Goal: Task Accomplishment & Management: Use online tool/utility

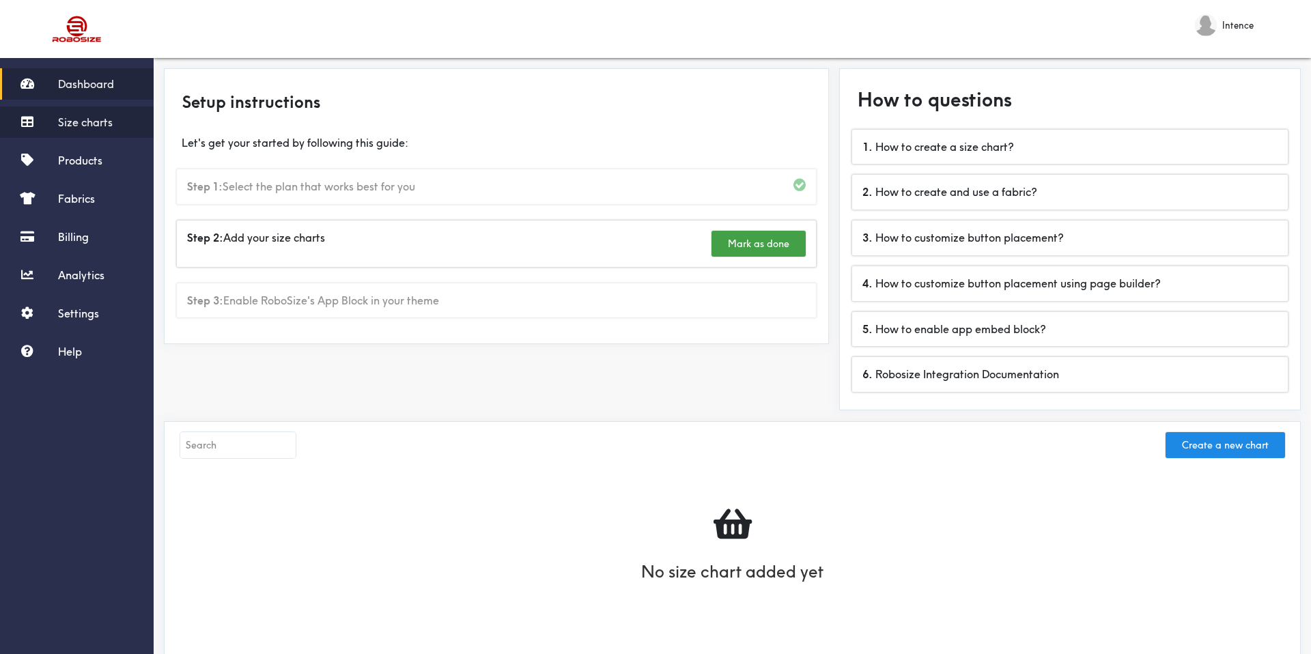
click at [85, 124] on span "Size charts" at bounding box center [85, 122] width 55 height 14
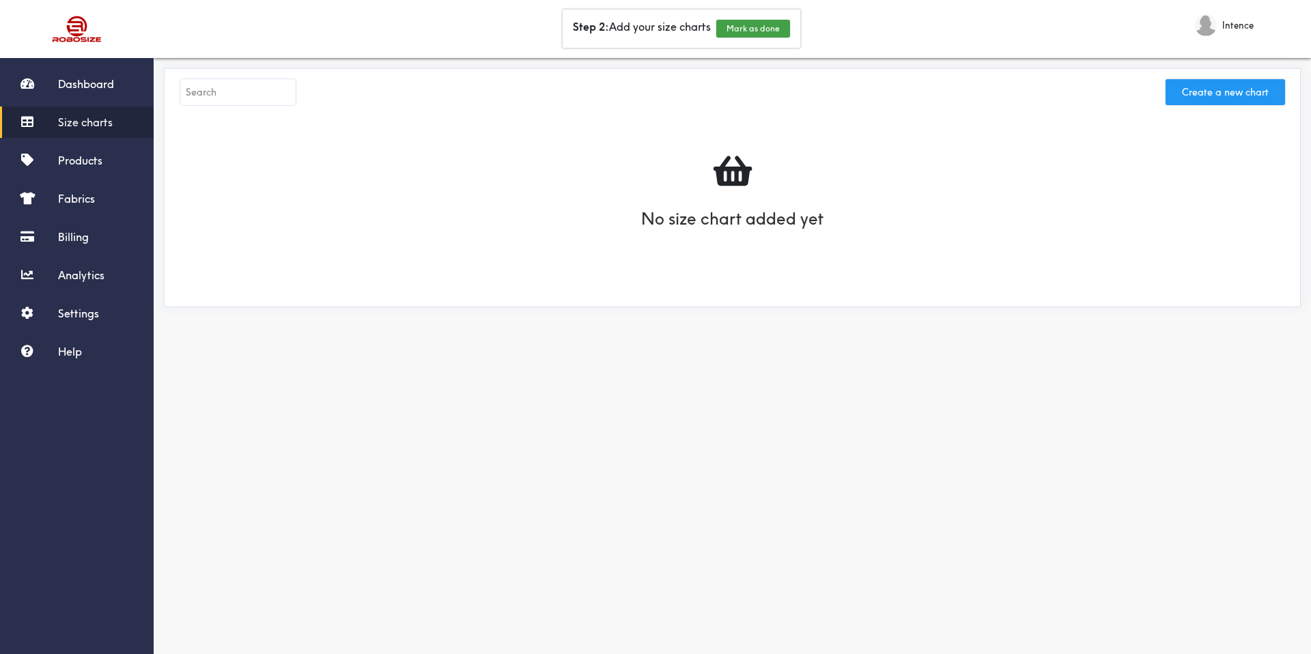
click at [1207, 98] on button "Create a new chart" at bounding box center [1224, 92] width 119 height 26
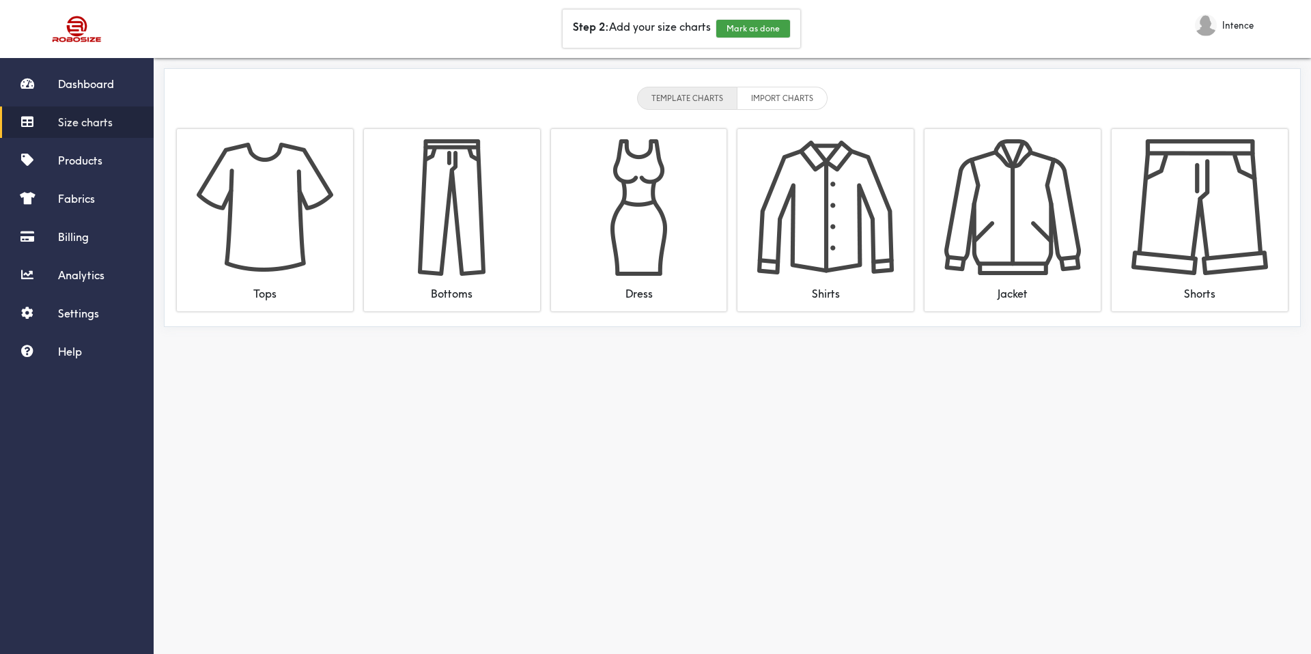
click at [805, 97] on li "IMPORT CHARTS" at bounding box center [782, 98] width 90 height 23
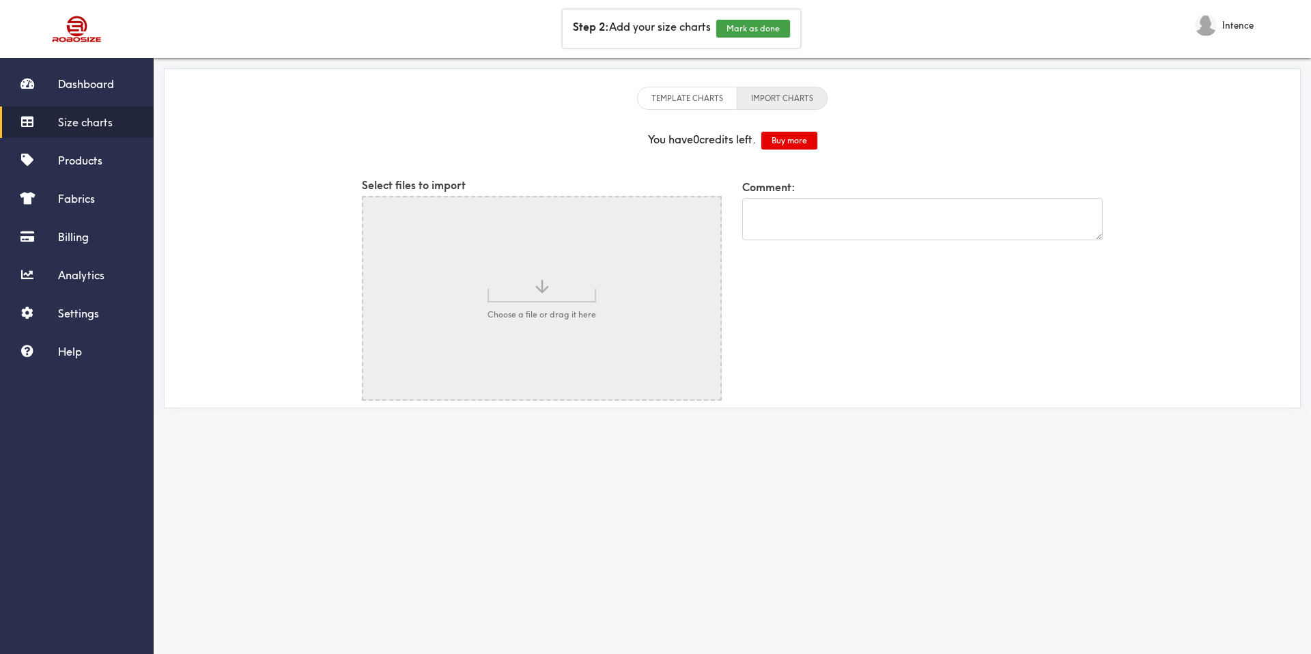
click at [657, 244] on input "file" at bounding box center [542, 298] width 358 height 202
click at [789, 147] on button "Buy more" at bounding box center [789, 141] width 56 height 18
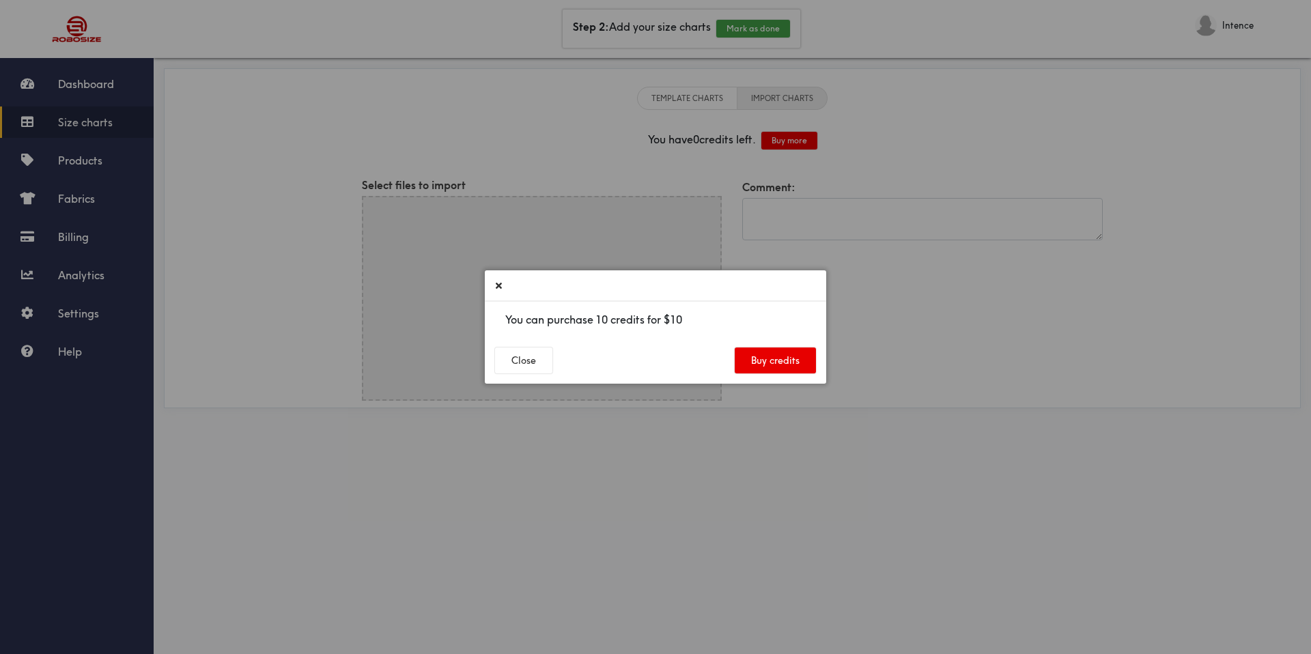
click at [496, 284] on icon at bounding box center [499, 285] width 6 height 9
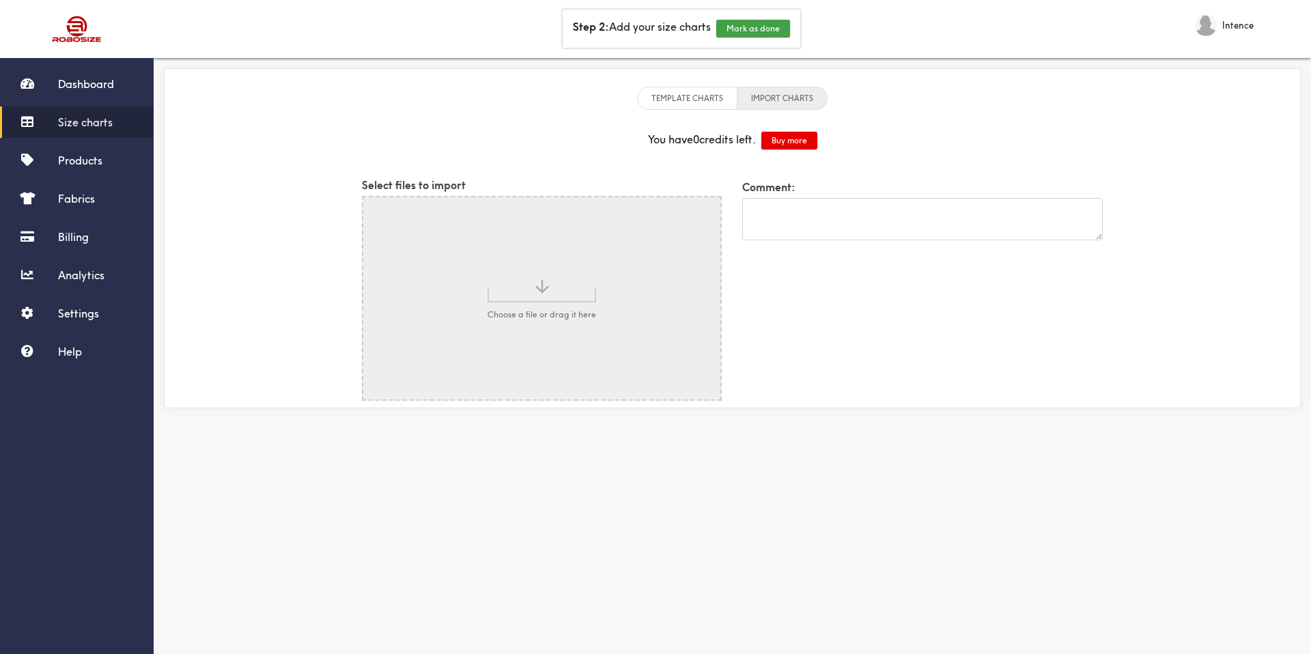
click at [685, 91] on li "TEMPLATE CHARTS" at bounding box center [687, 98] width 100 height 23
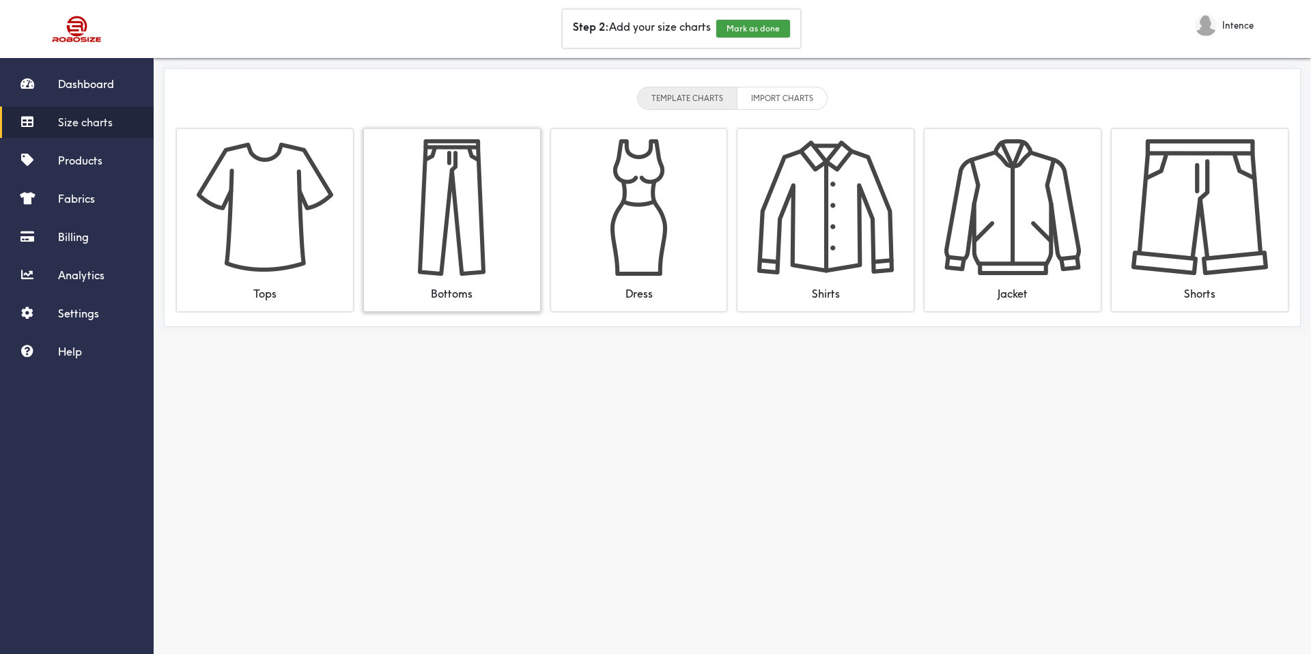
click at [494, 229] on img at bounding box center [452, 207] width 137 height 137
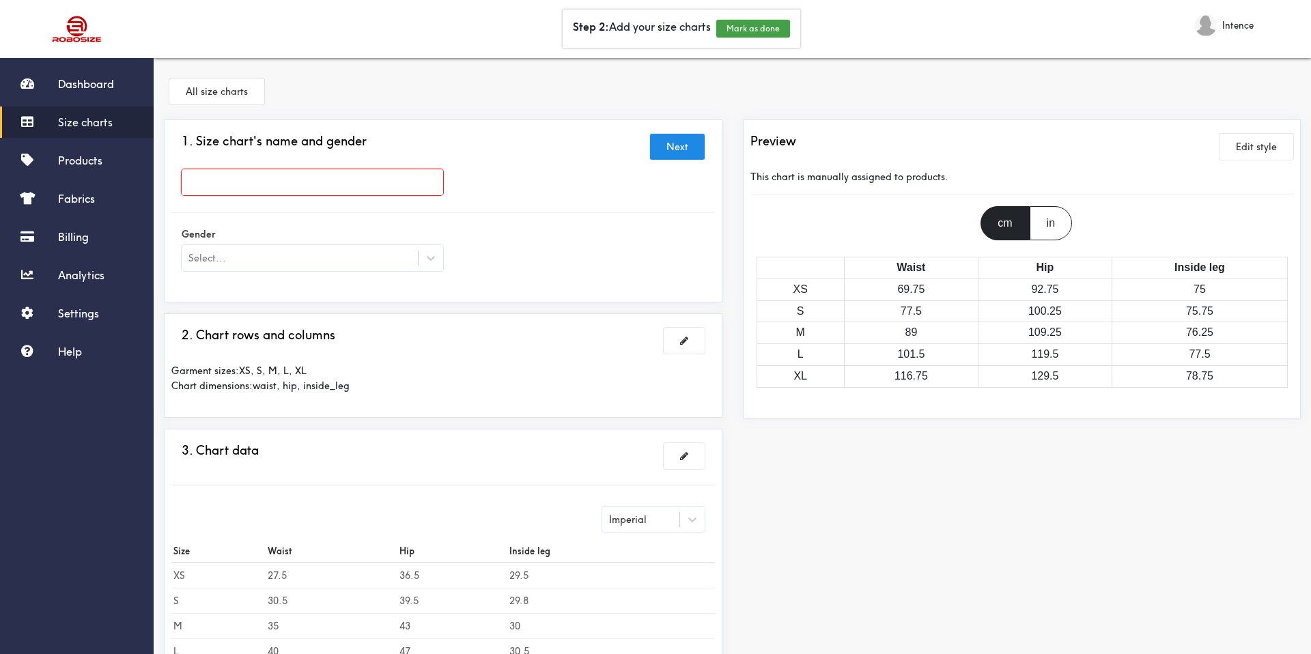
click at [364, 180] on input "text" at bounding box center [312, 182] width 261 height 26
type input "Guide taille"
click at [443, 151] on div at bounding box center [655, 327] width 1311 height 654
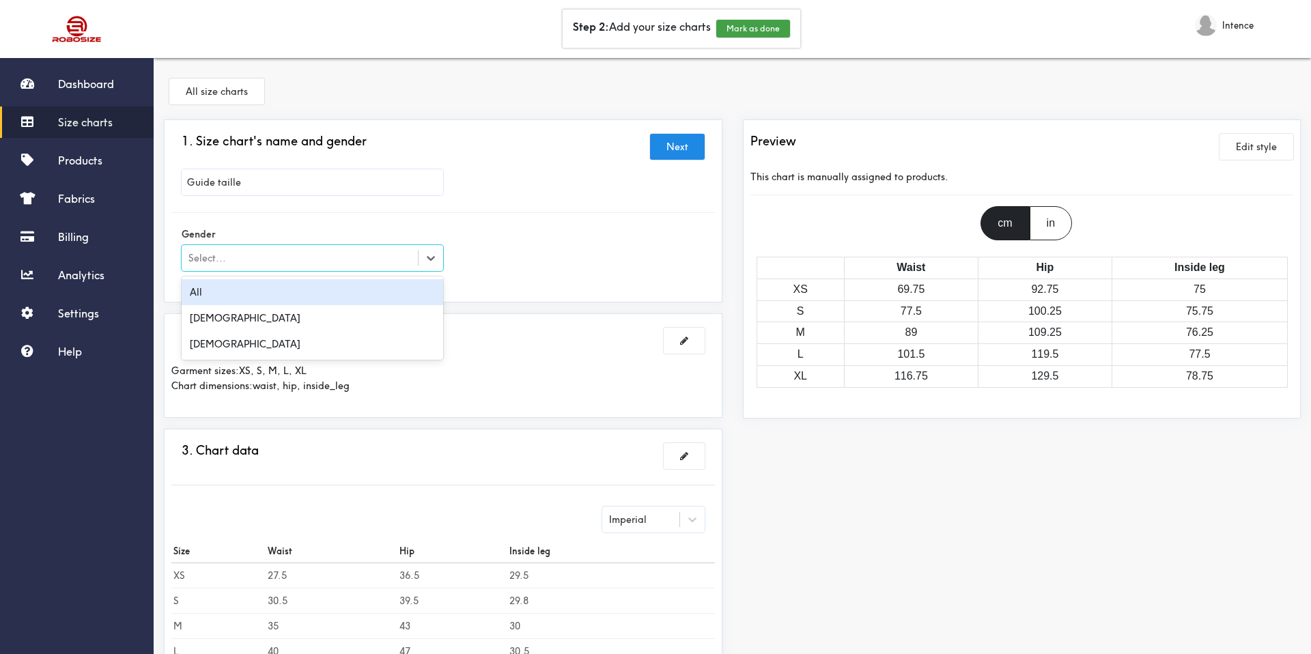
click at [381, 261] on div "Select..." at bounding box center [300, 258] width 236 height 14
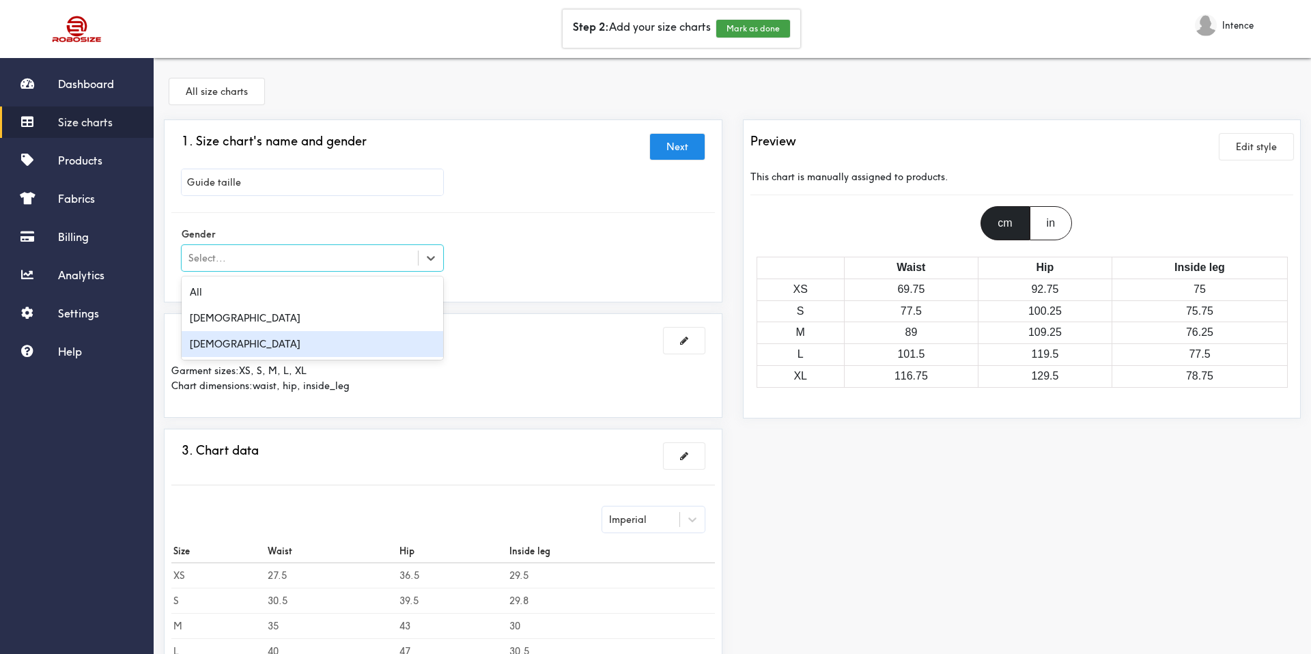
click at [332, 334] on div "[DEMOGRAPHIC_DATA]" at bounding box center [312, 344] width 261 height 26
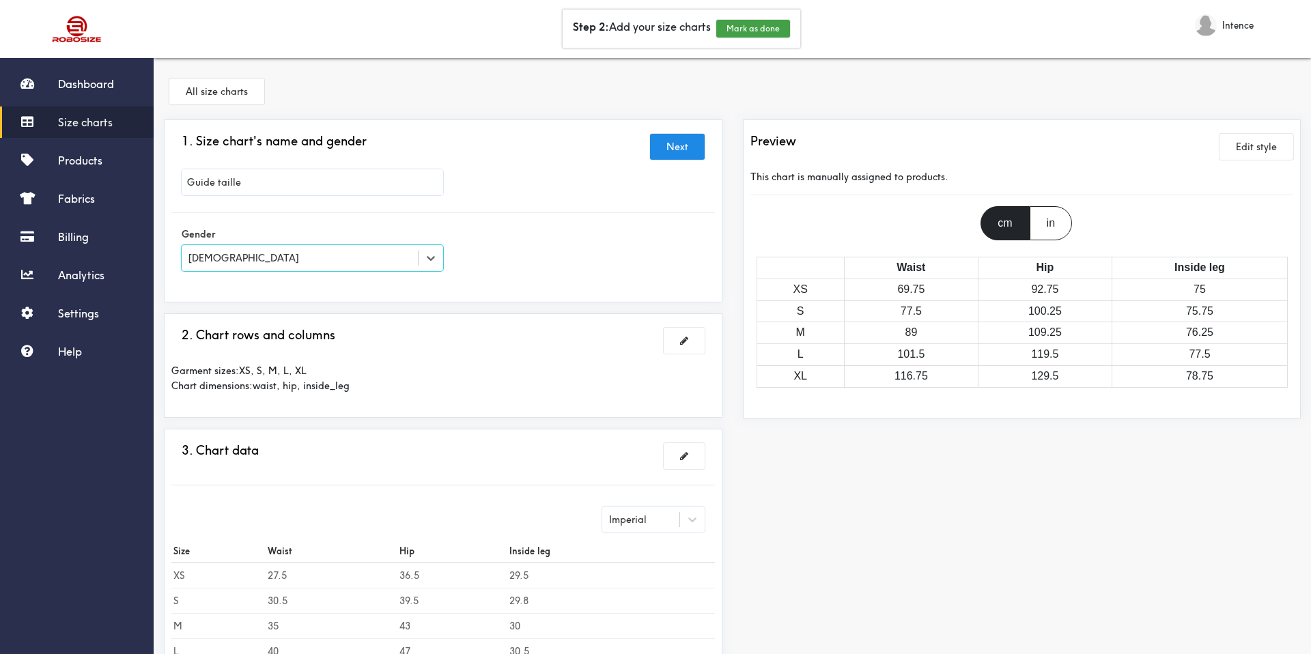
click at [539, 248] on div "Gender option [DEMOGRAPHIC_DATA], selected. Select is focused , press Down to o…" at bounding box center [442, 250] width 543 height 55
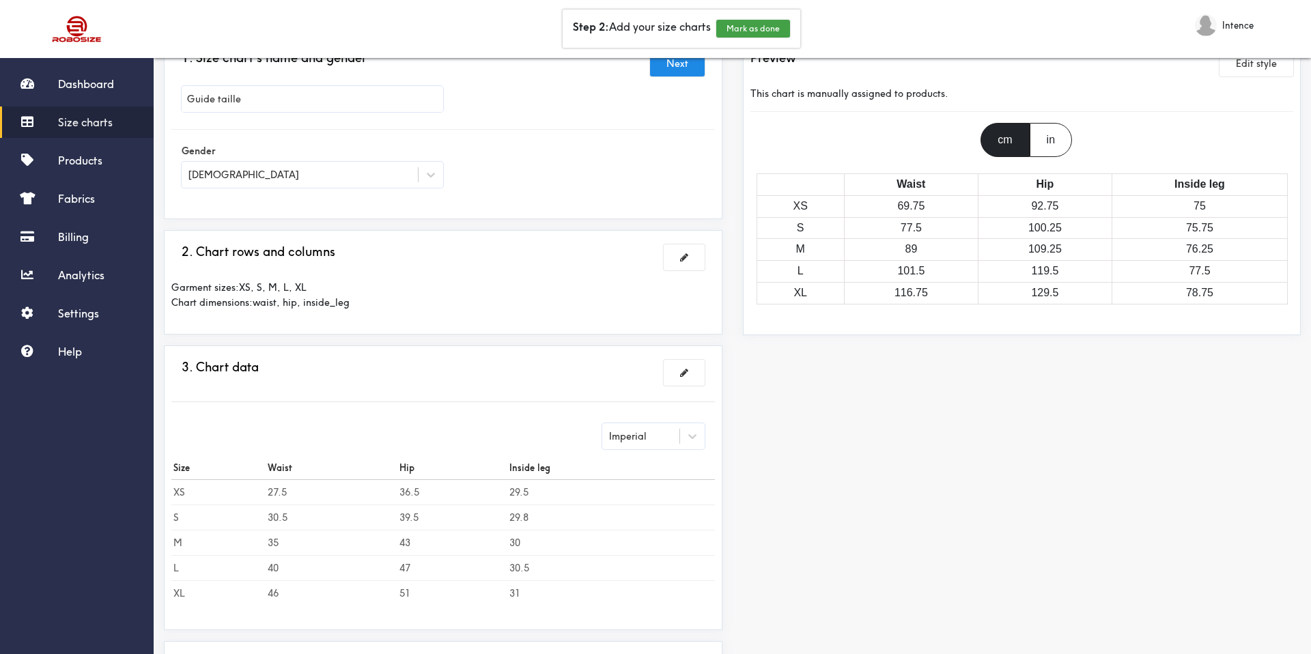
scroll to position [84, 0]
click at [683, 256] on span at bounding box center [684, 257] width 8 height 10
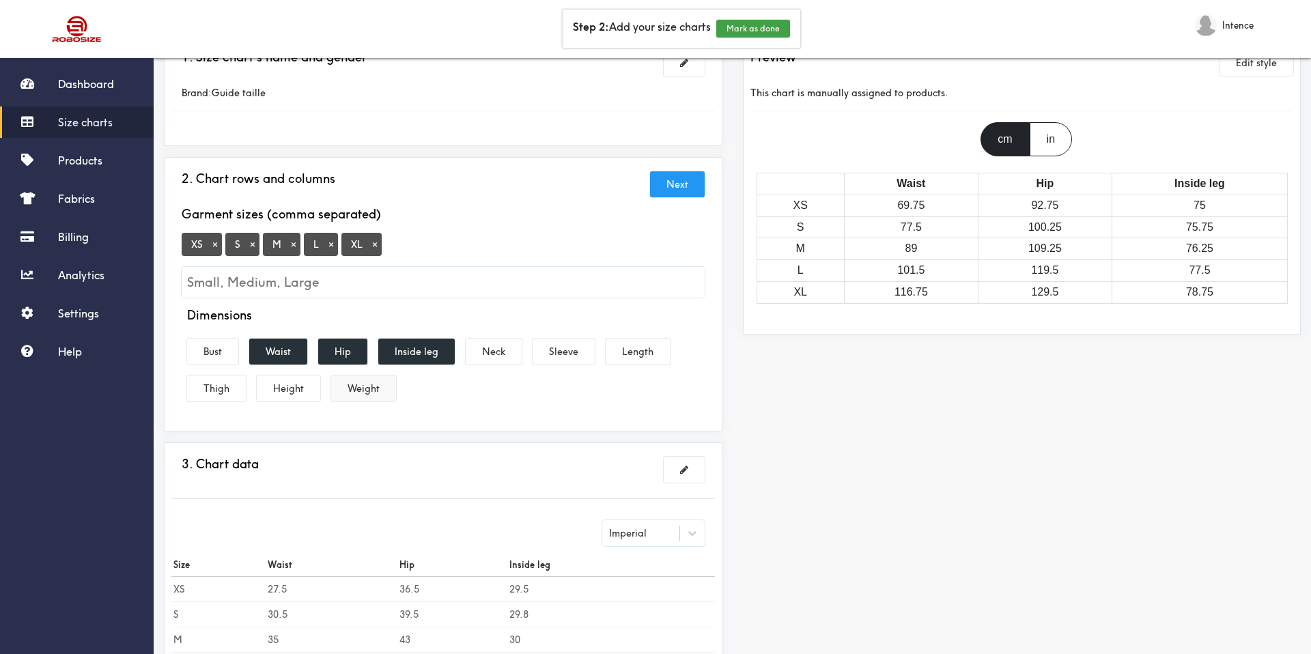
click at [369, 388] on button "Weight" at bounding box center [363, 388] width 65 height 26
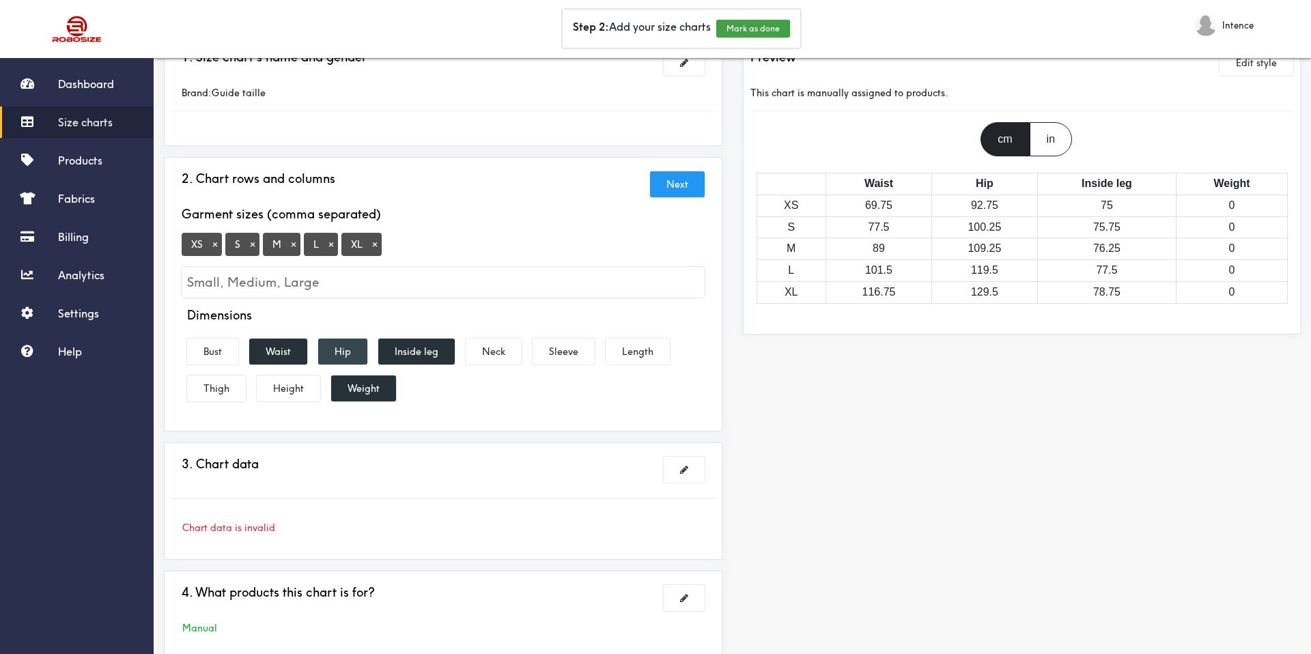
click at [347, 349] on button "Hip" at bounding box center [342, 352] width 49 height 26
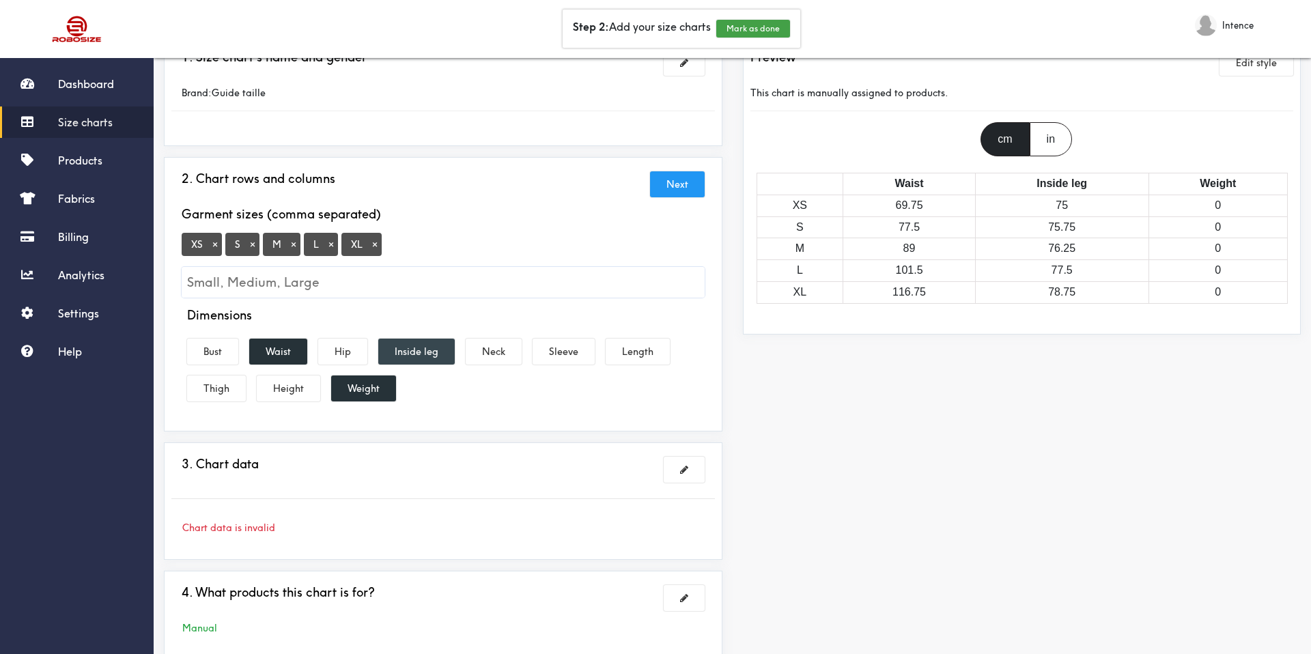
click at [390, 351] on button "Inside leg" at bounding box center [416, 352] width 76 height 26
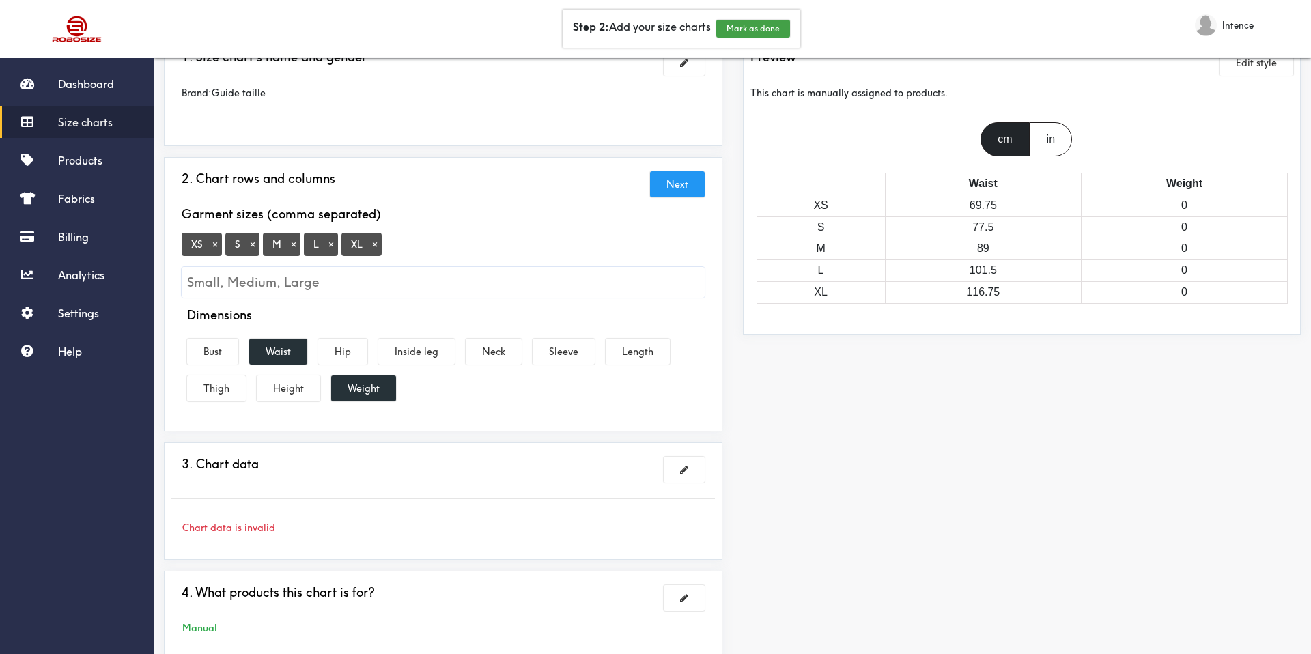
click at [214, 243] on button "×" at bounding box center [215, 244] width 14 height 12
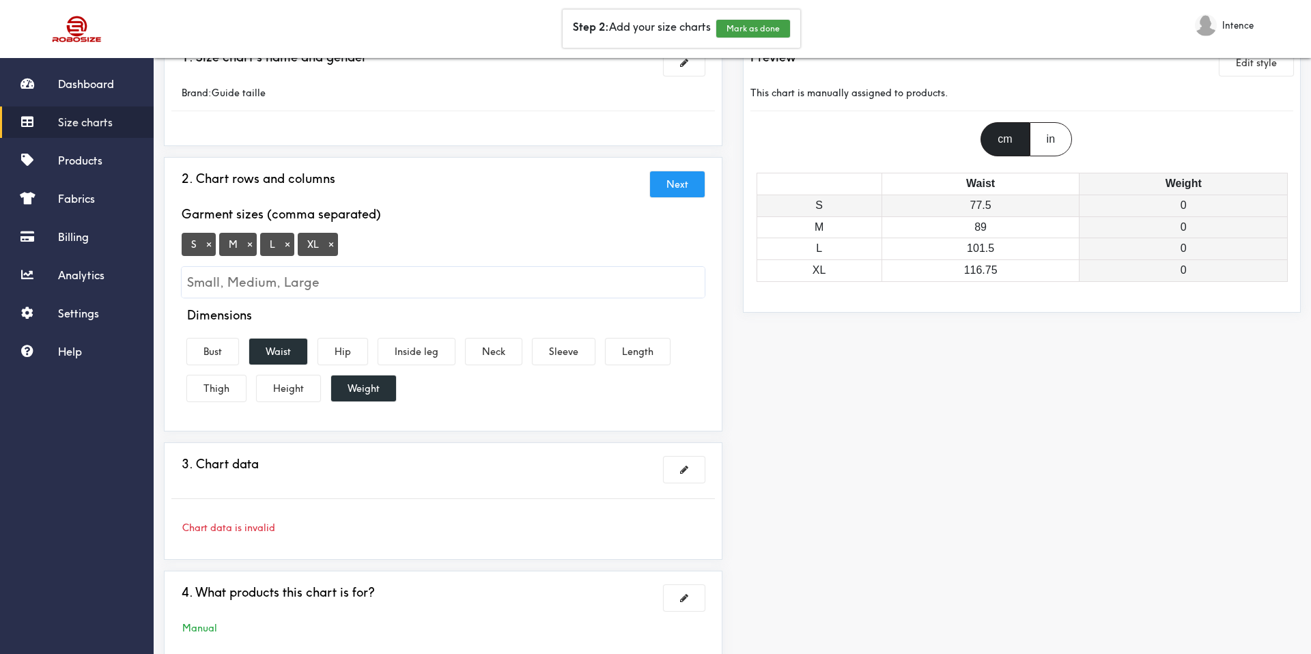
click at [1160, 202] on td "0" at bounding box center [1183, 206] width 208 height 22
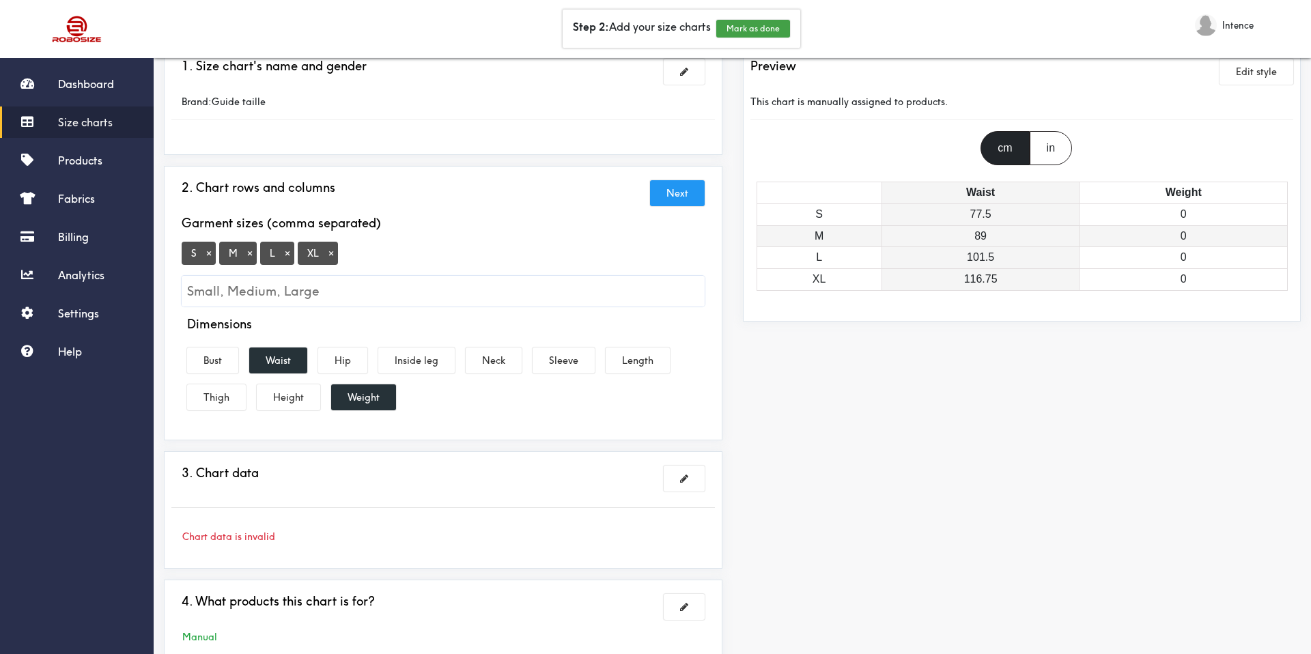
scroll to position [57, 0]
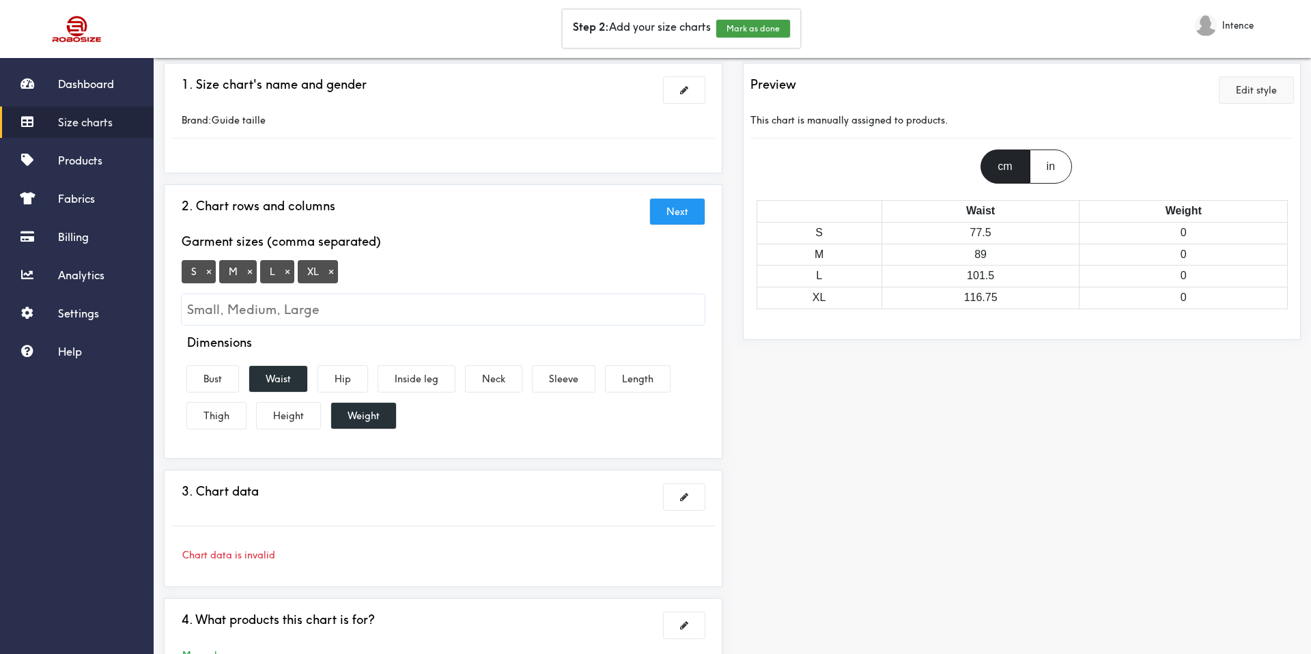
click at [1259, 89] on button "Edit style" at bounding box center [1256, 90] width 74 height 26
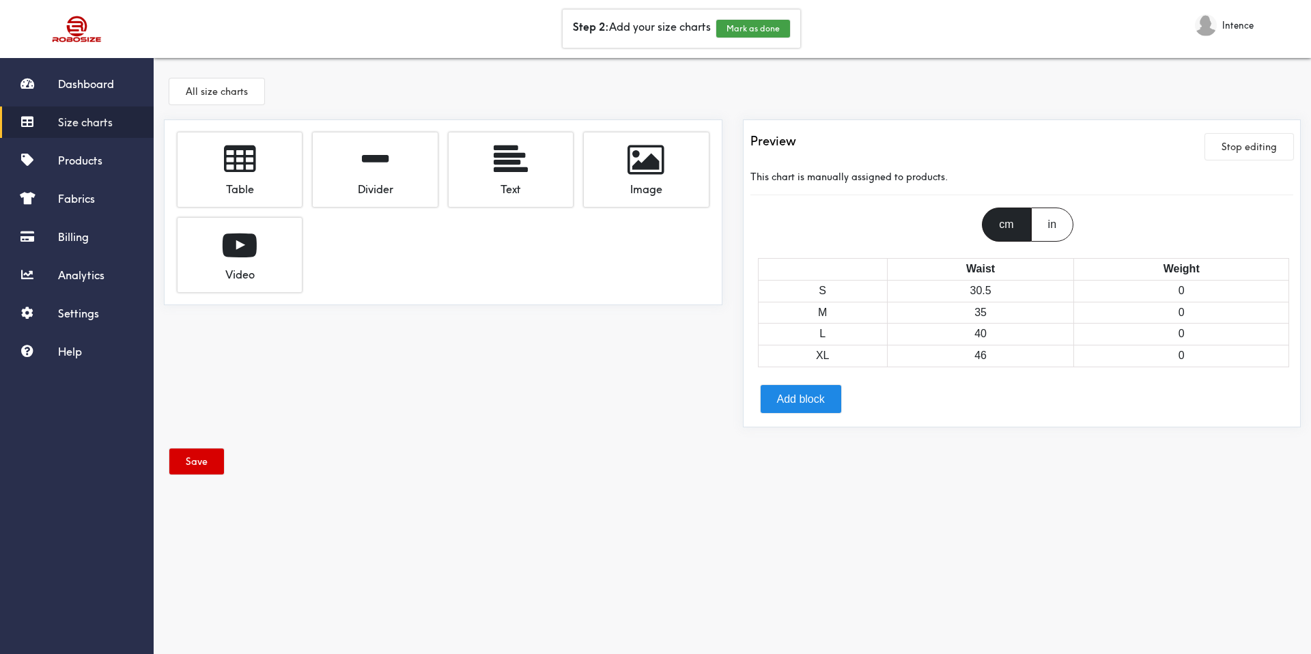
click at [201, 456] on button "Save" at bounding box center [196, 461] width 55 height 26
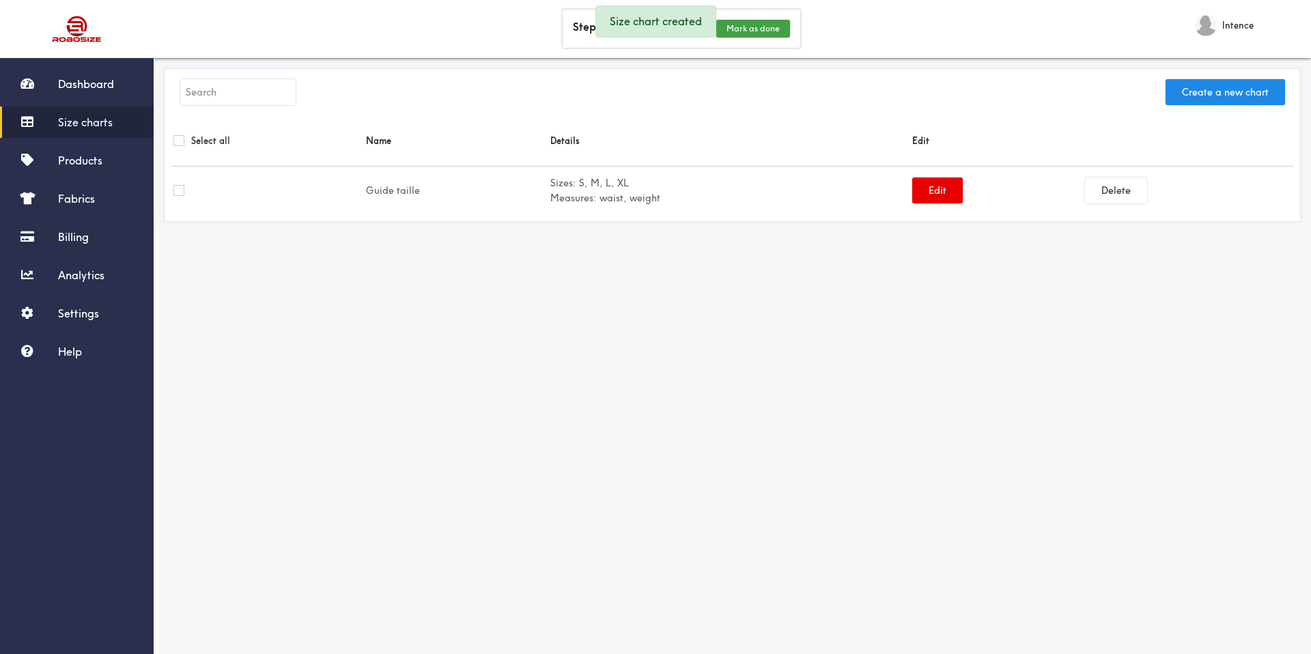
drag, startPoint x: 567, startPoint y: 191, endPoint x: 620, endPoint y: 188, distance: 53.3
click at [567, 192] on b "Measures:" at bounding box center [573, 198] width 46 height 12
click at [945, 192] on button "Edit" at bounding box center [937, 190] width 51 height 26
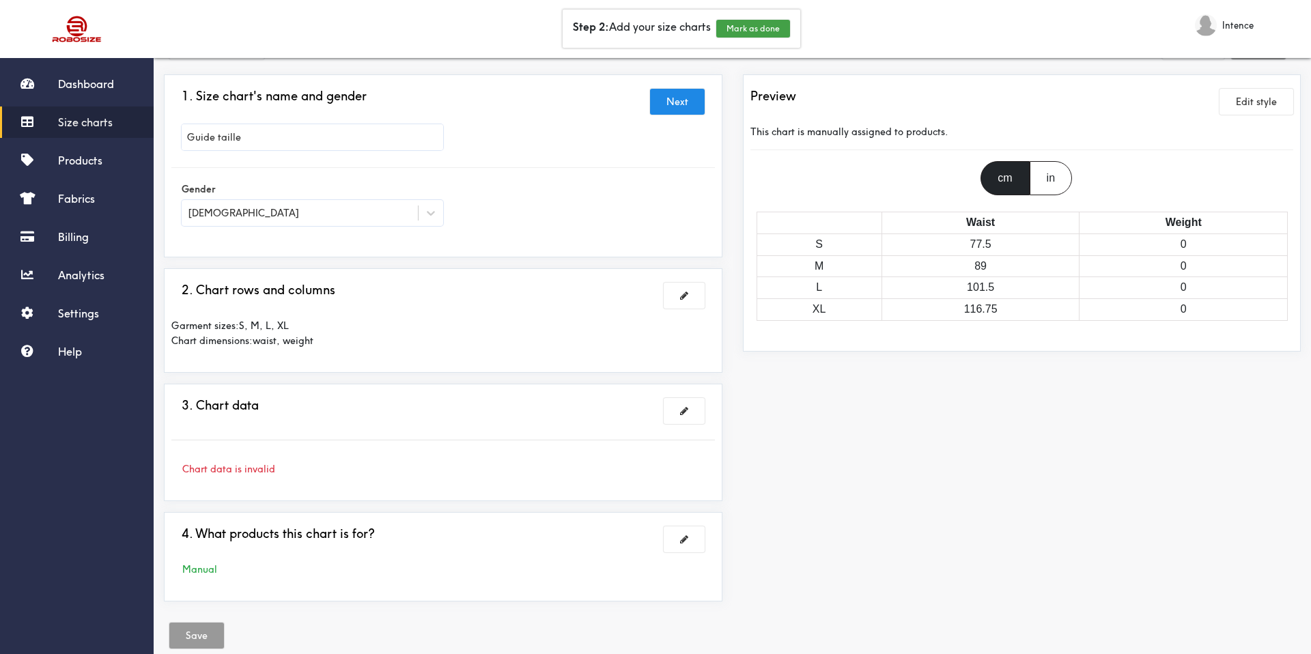
scroll to position [72, 0]
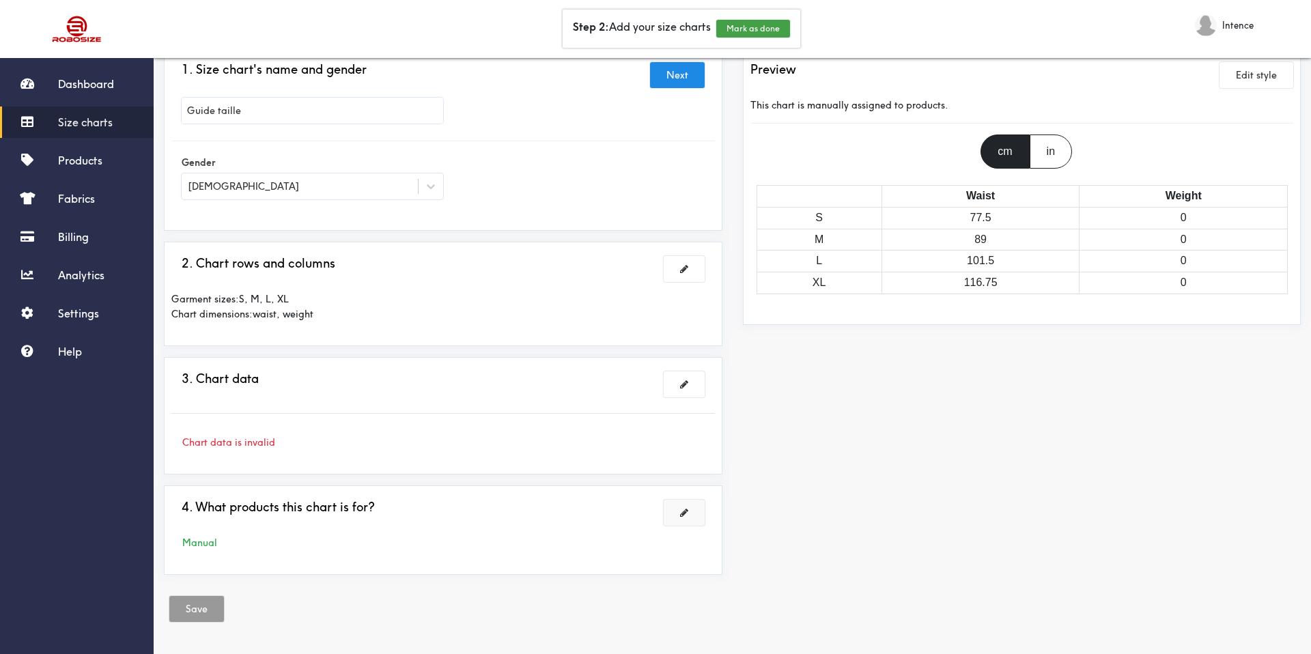
click at [671, 513] on button at bounding box center [683, 513] width 41 height 26
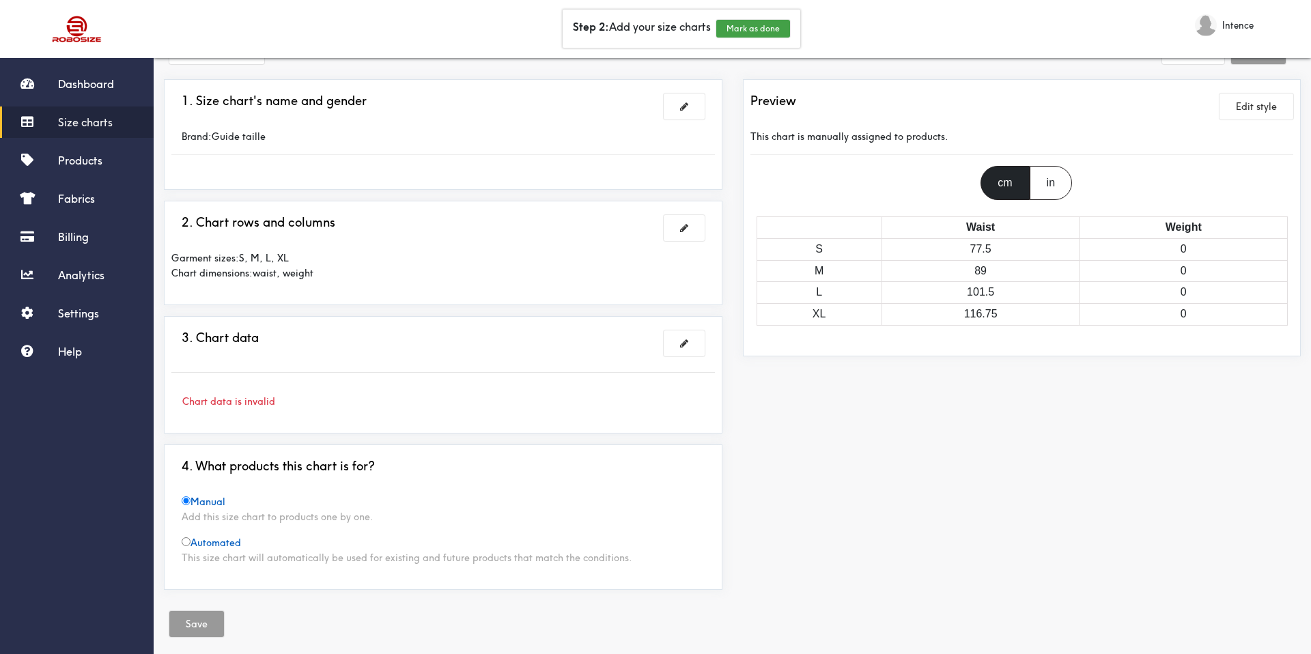
scroll to position [0, 0]
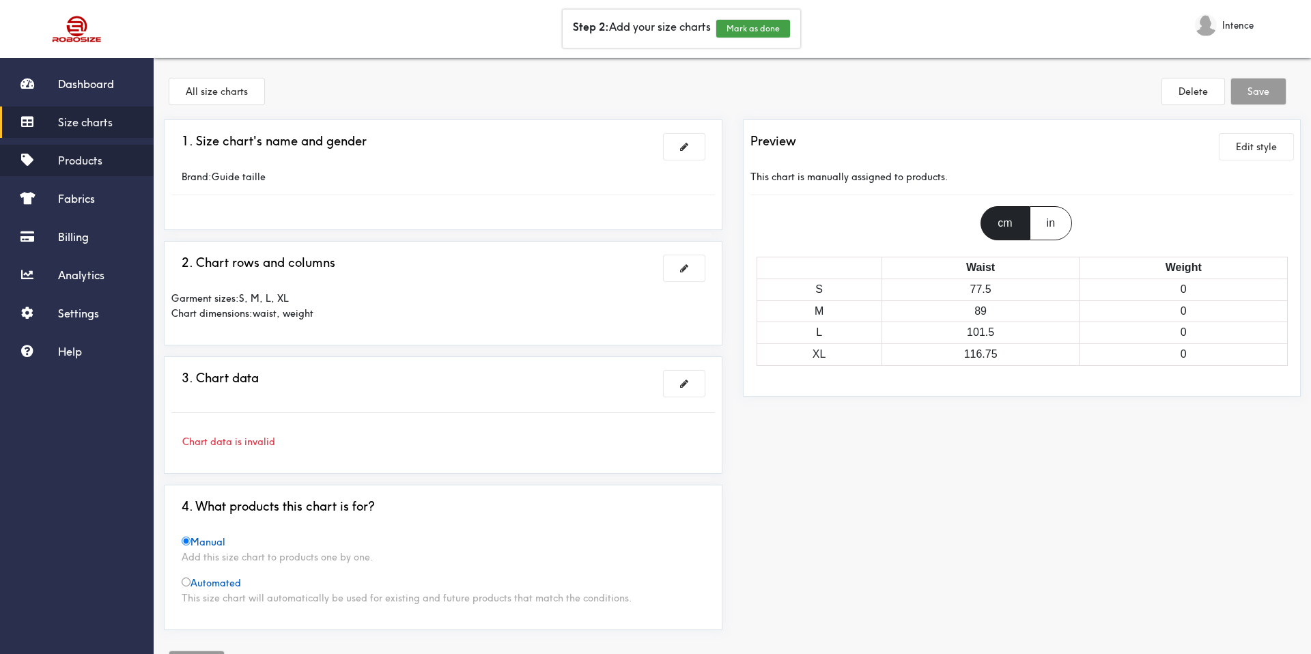
click at [88, 154] on span "Products" at bounding box center [80, 161] width 44 height 14
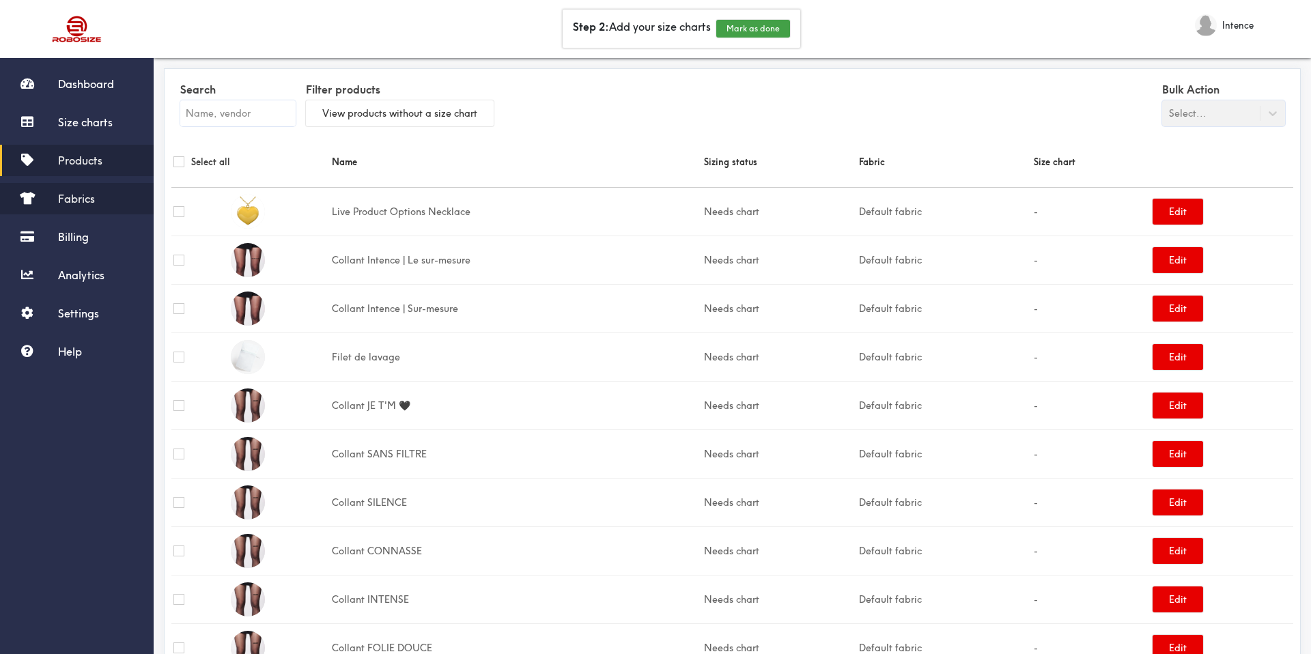
click at [95, 199] on link "Fabrics" at bounding box center [77, 198] width 154 height 31
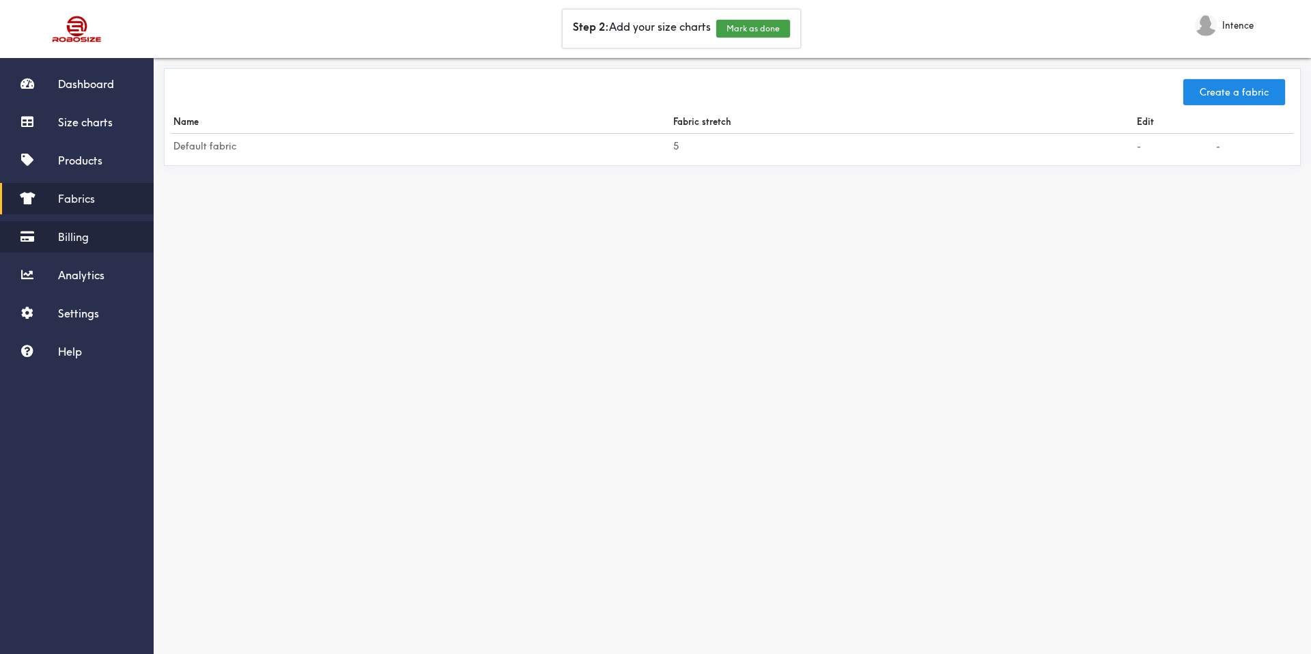
click at [103, 231] on link "Billing" at bounding box center [77, 236] width 154 height 31
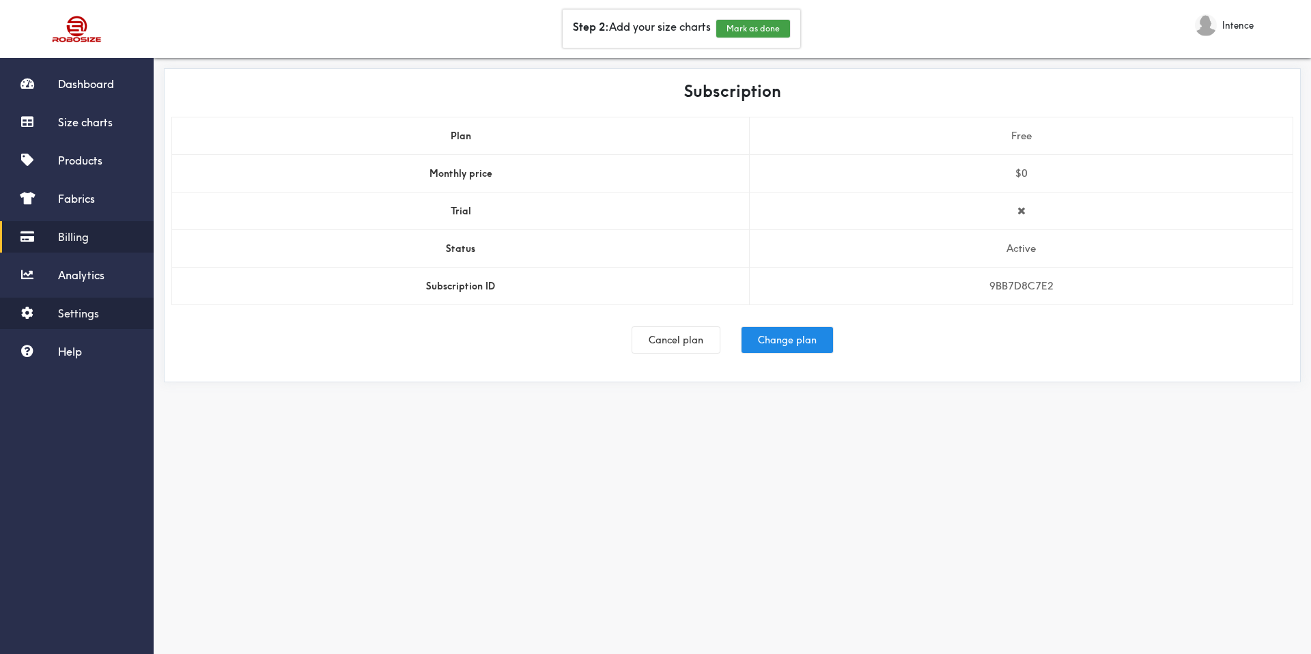
click at [113, 312] on link "Settings" at bounding box center [77, 313] width 154 height 31
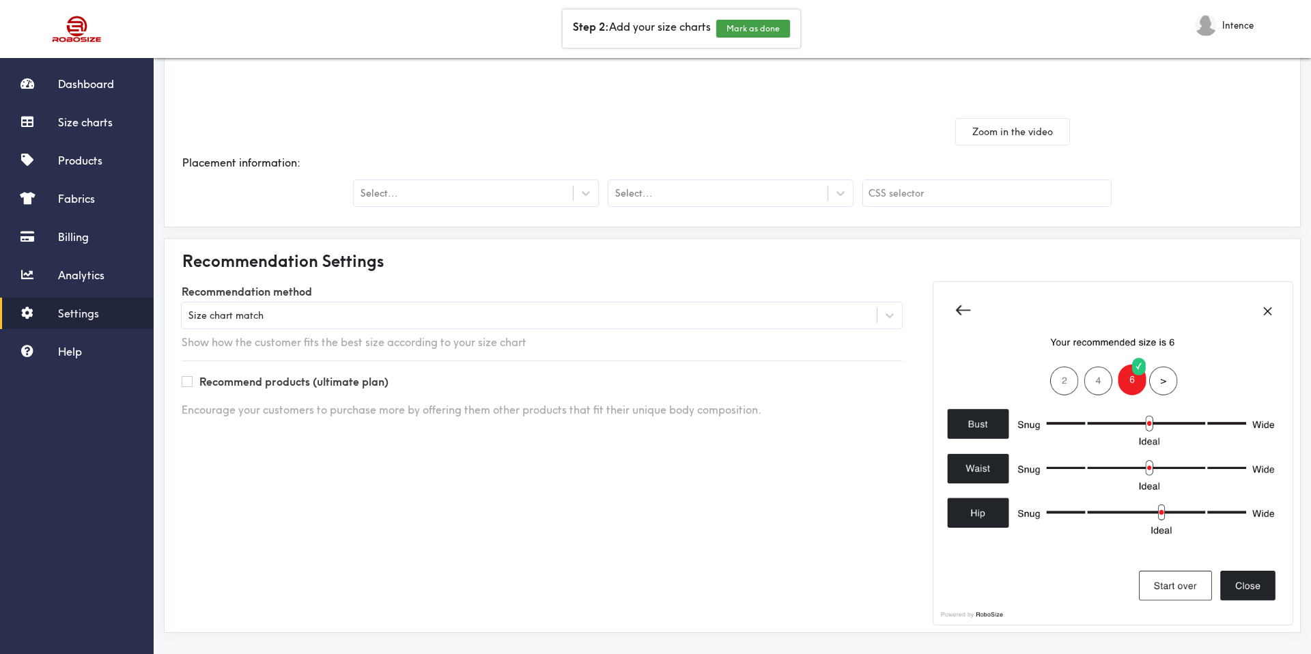
scroll to position [261, 0]
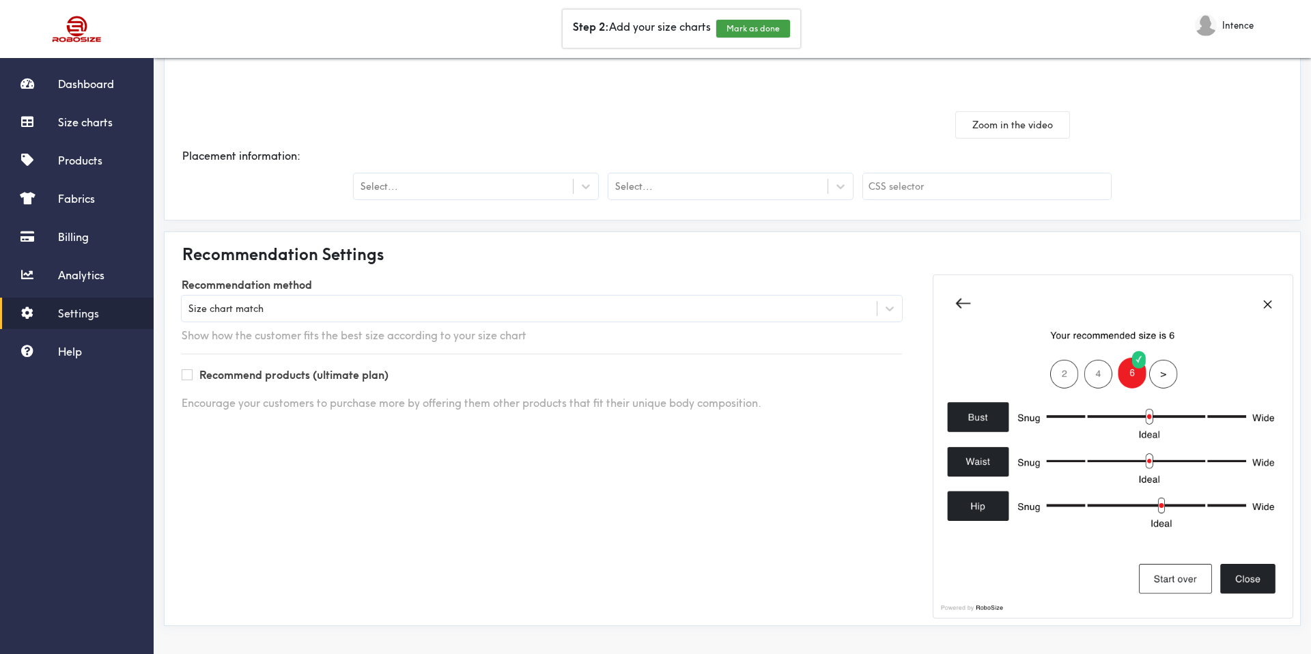
click at [471, 299] on div "Size chart match" at bounding box center [542, 309] width 720 height 26
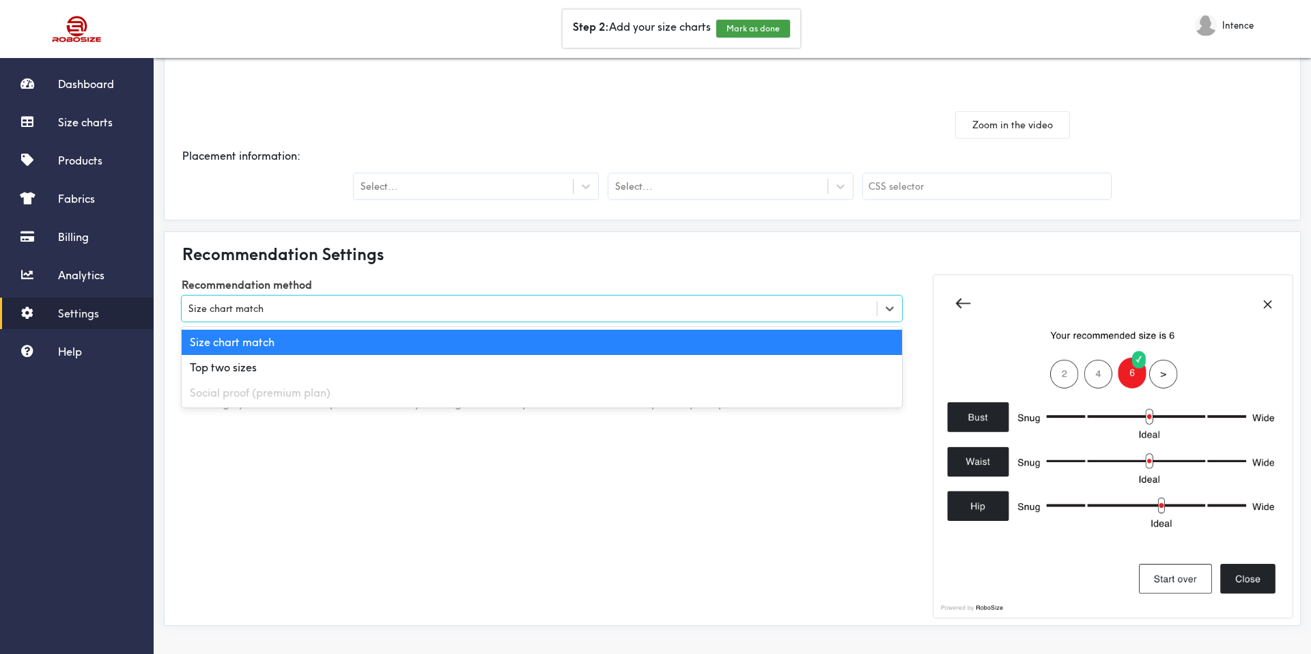
click at [486, 270] on div "Recommendation Settings Recommendation method option Size chart match selected,…" at bounding box center [732, 428] width 1136 height 394
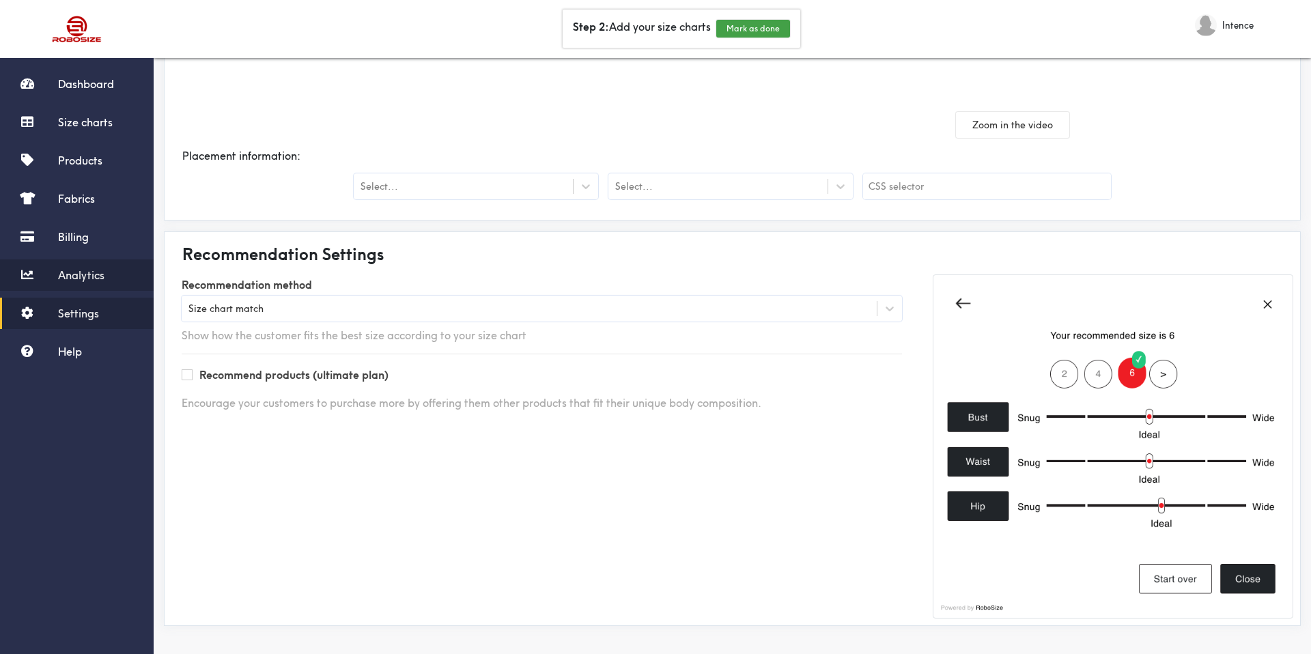
click at [105, 260] on link "Analytics" at bounding box center [77, 274] width 154 height 31
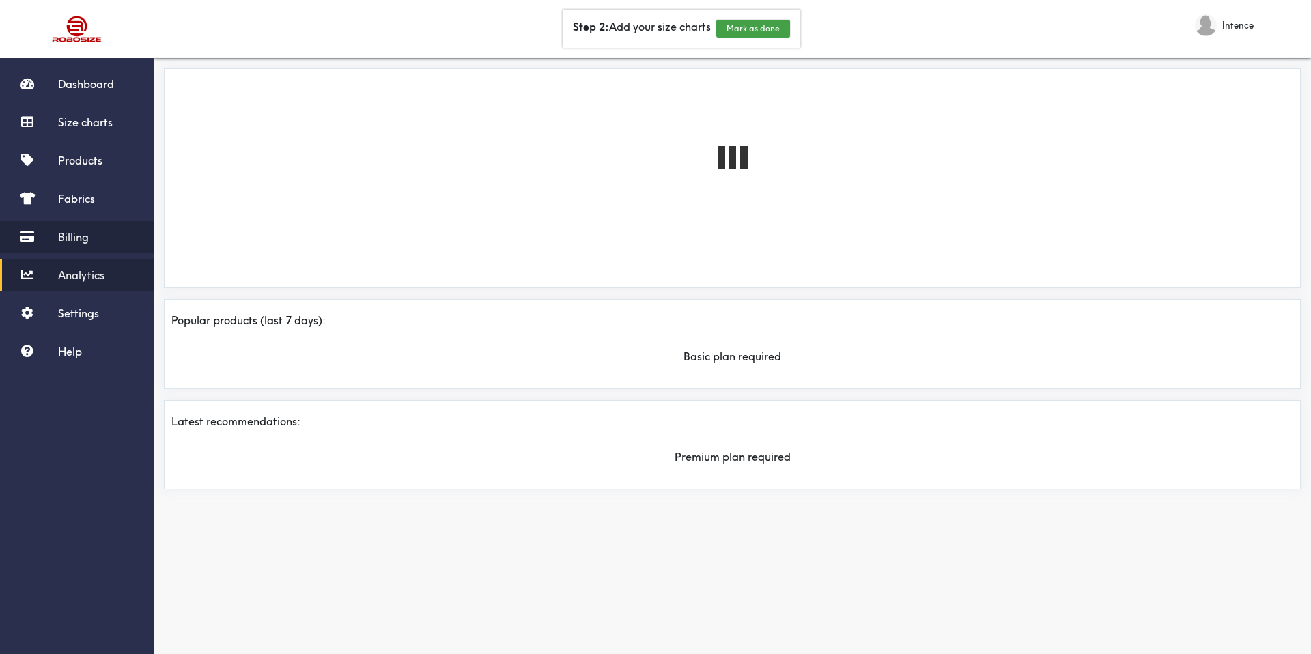
click at [105, 243] on link "Billing" at bounding box center [77, 236] width 154 height 31
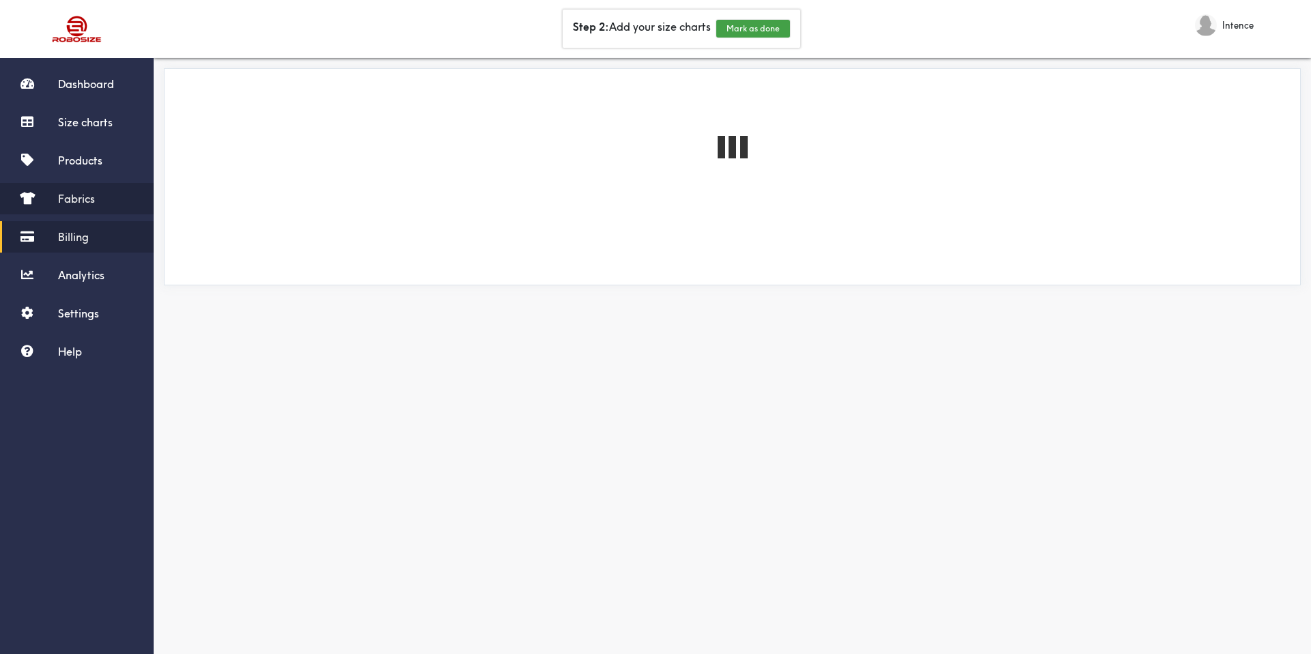
click at [111, 194] on link "Fabrics" at bounding box center [77, 198] width 154 height 31
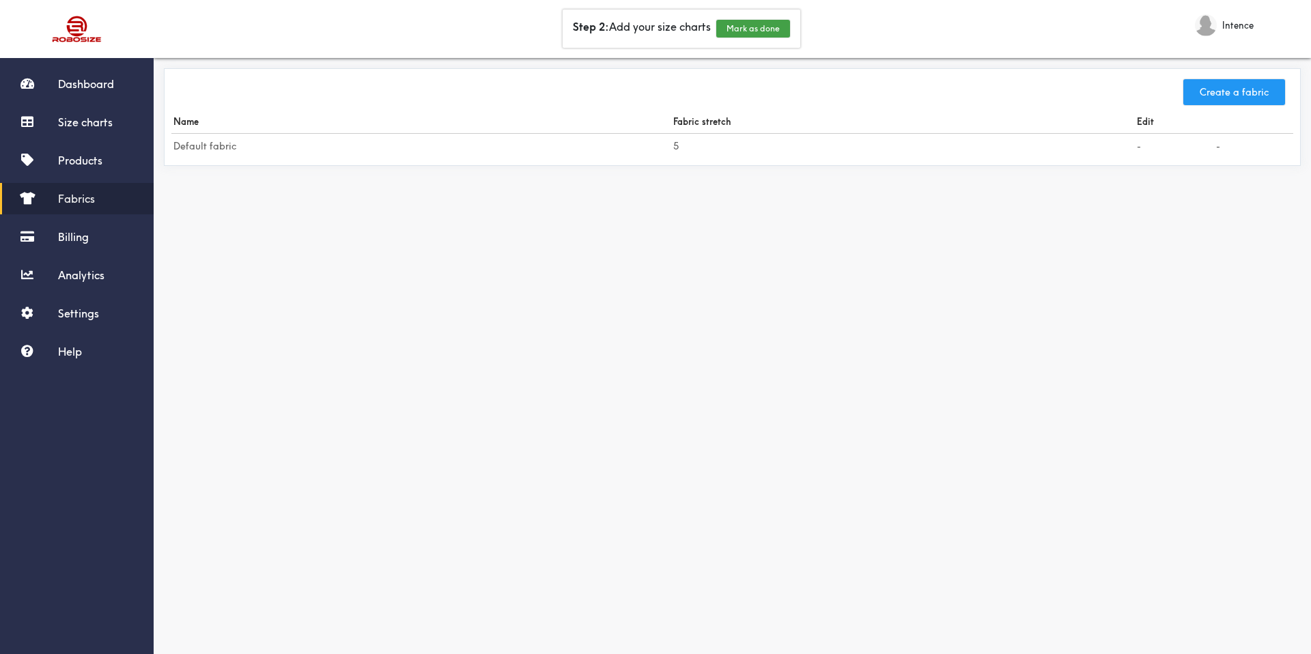
click at [1223, 94] on button "Create a fabric" at bounding box center [1234, 92] width 102 height 26
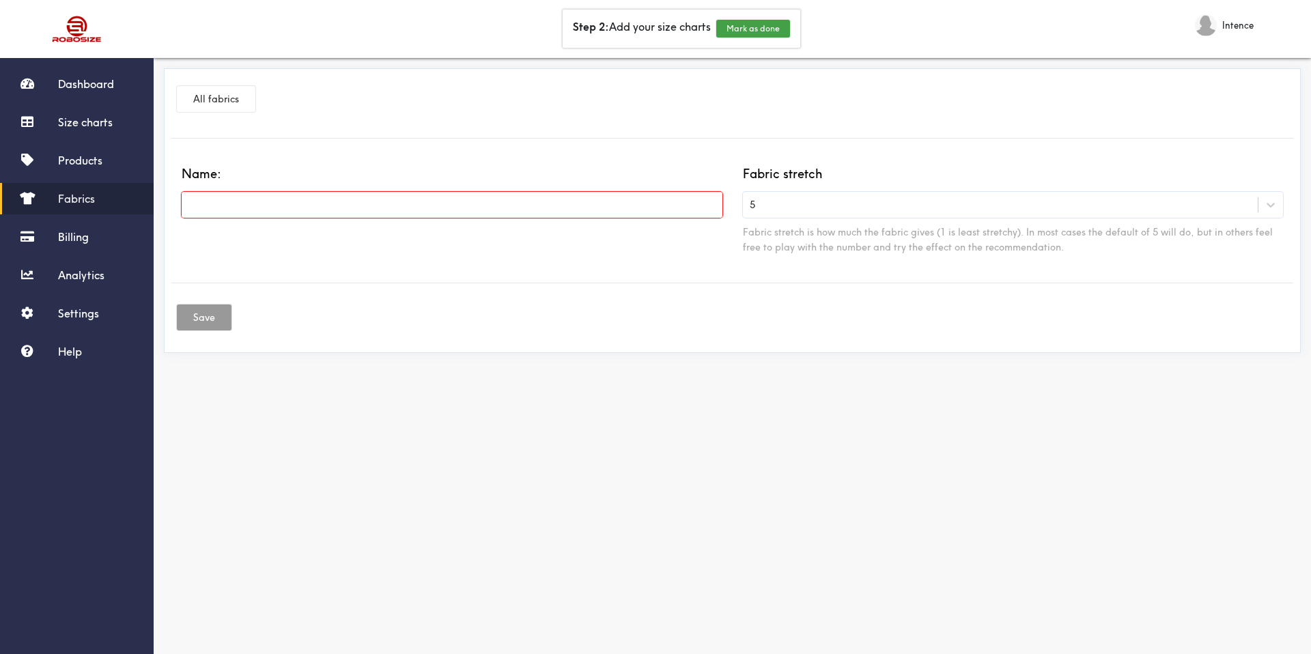
click at [602, 213] on input "text" at bounding box center [452, 205] width 541 height 26
click at [199, 91] on button "All fabrics" at bounding box center [216, 99] width 78 height 26
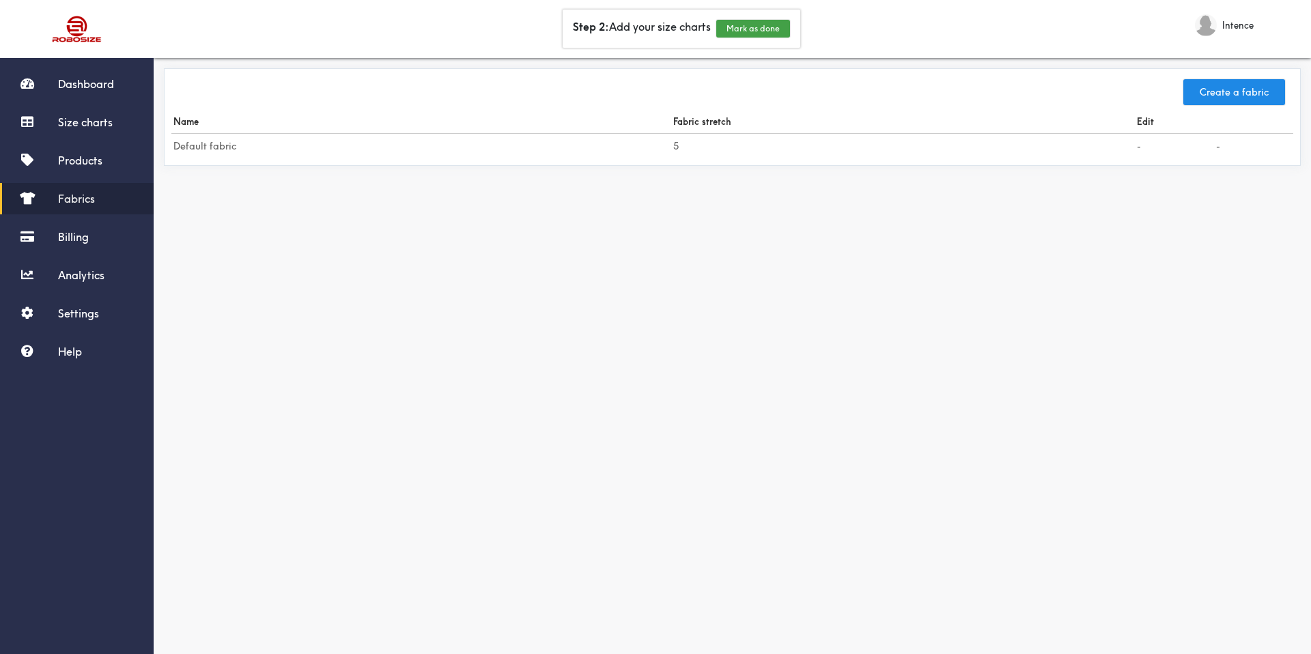
click at [268, 161] on div "Create a fabric Name Fabric stretch Edit Default fabric 5 - -" at bounding box center [732, 117] width 1136 height 98
drag, startPoint x: 248, startPoint y: 147, endPoint x: 500, endPoint y: 147, distance: 251.9
click at [256, 147] on td "Default fabric" at bounding box center [421, 146] width 500 height 25
drag, startPoint x: 1134, startPoint y: 149, endPoint x: 547, endPoint y: 154, distance: 587.0
click at [1128, 149] on tr "Default fabric 5 - -" at bounding box center [731, 146] width 1121 height 25
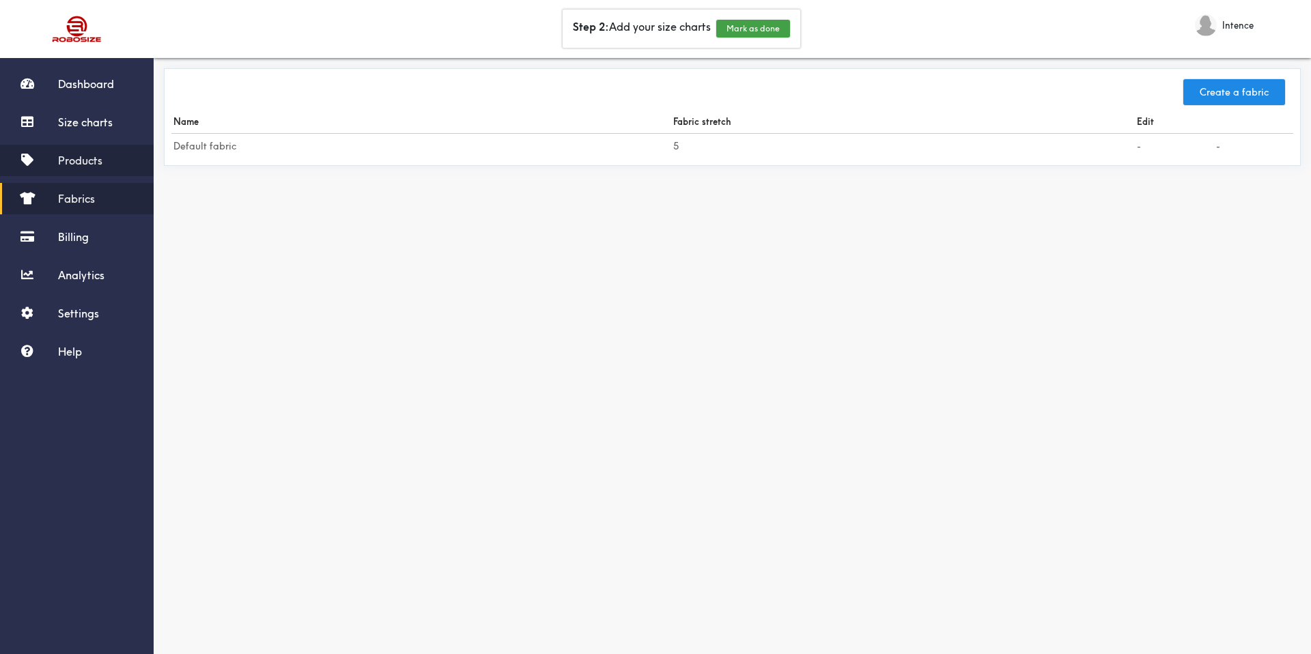
click at [91, 164] on span "Products" at bounding box center [80, 161] width 44 height 14
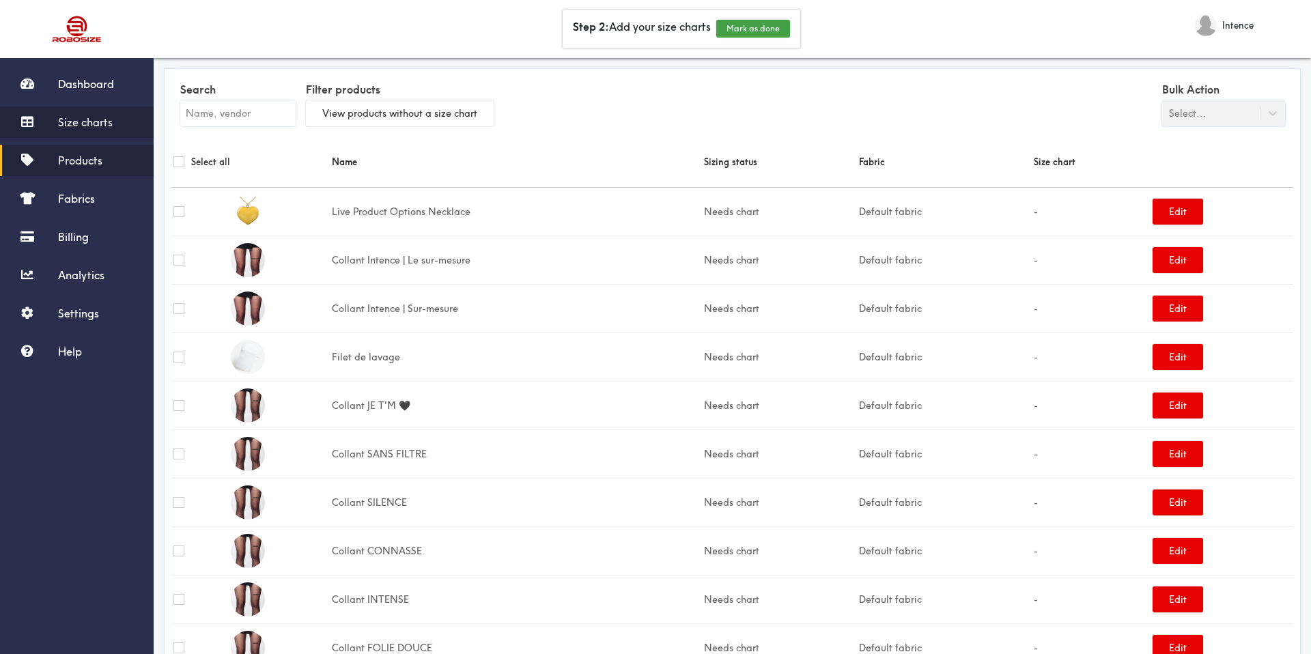
click at [104, 117] on span "Size charts" at bounding box center [85, 122] width 55 height 14
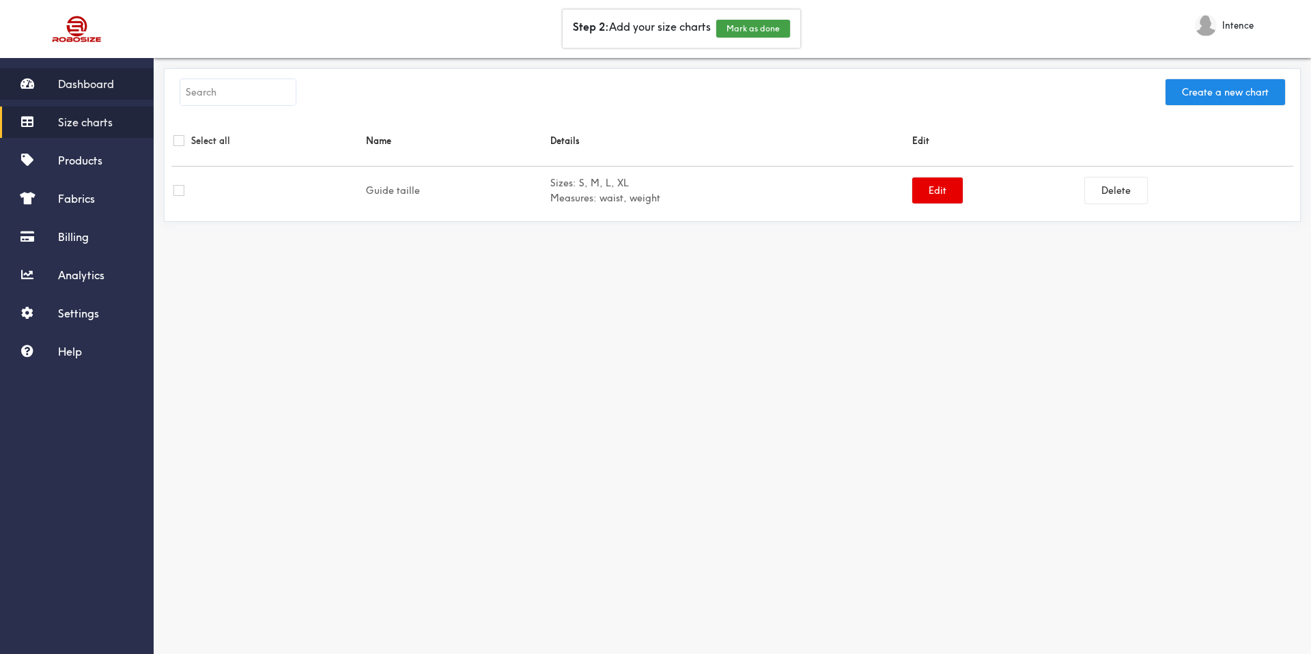
click at [76, 84] on span "Dashboard" at bounding box center [86, 84] width 56 height 14
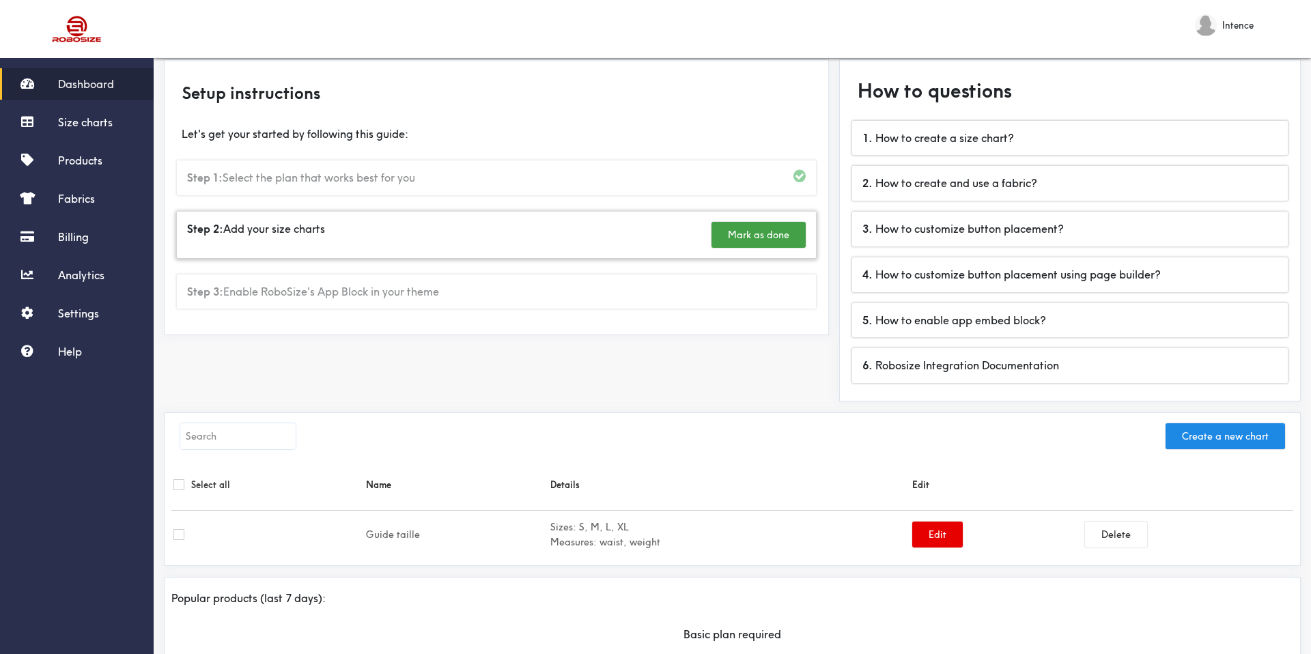
scroll to position [50, 0]
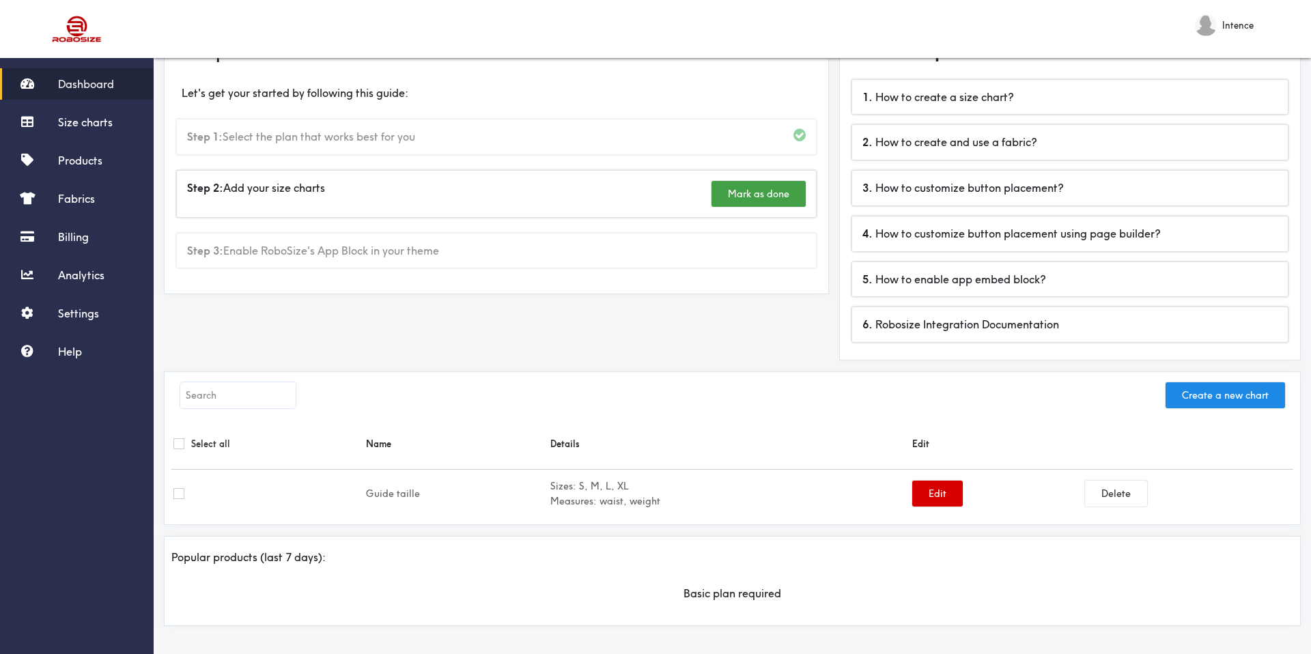
click at [921, 491] on button "Edit" at bounding box center [937, 494] width 51 height 26
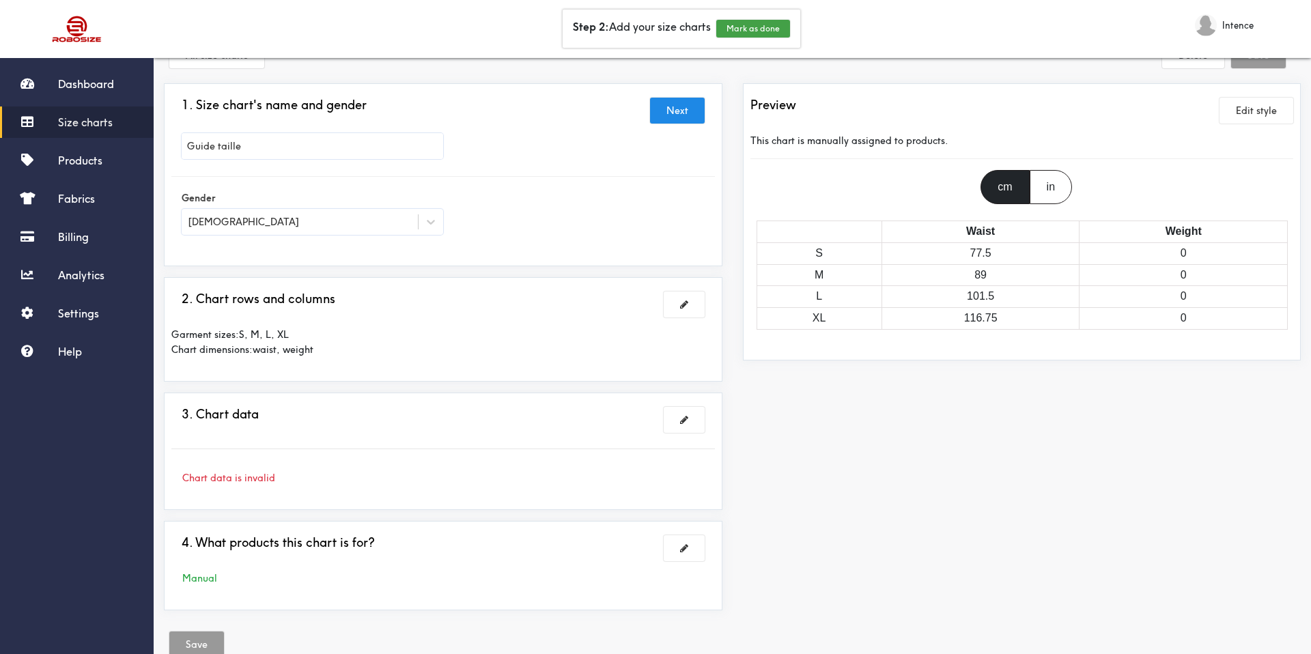
scroll to position [72, 0]
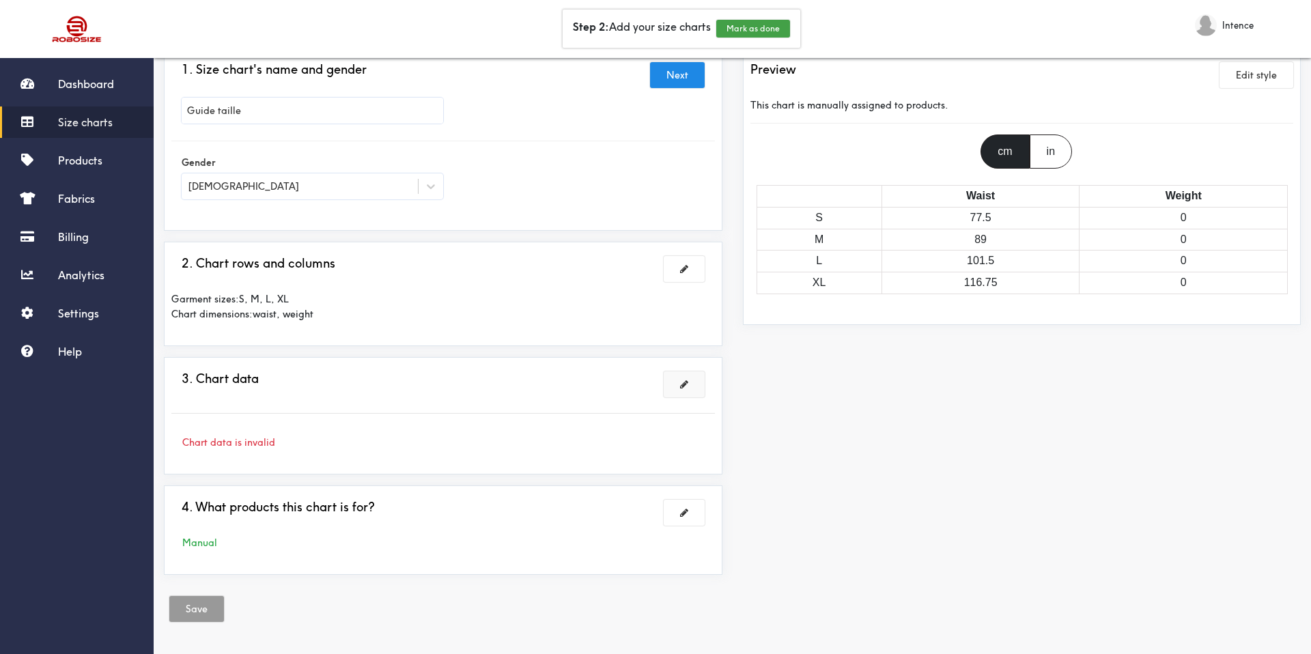
click at [678, 378] on button at bounding box center [683, 384] width 41 height 26
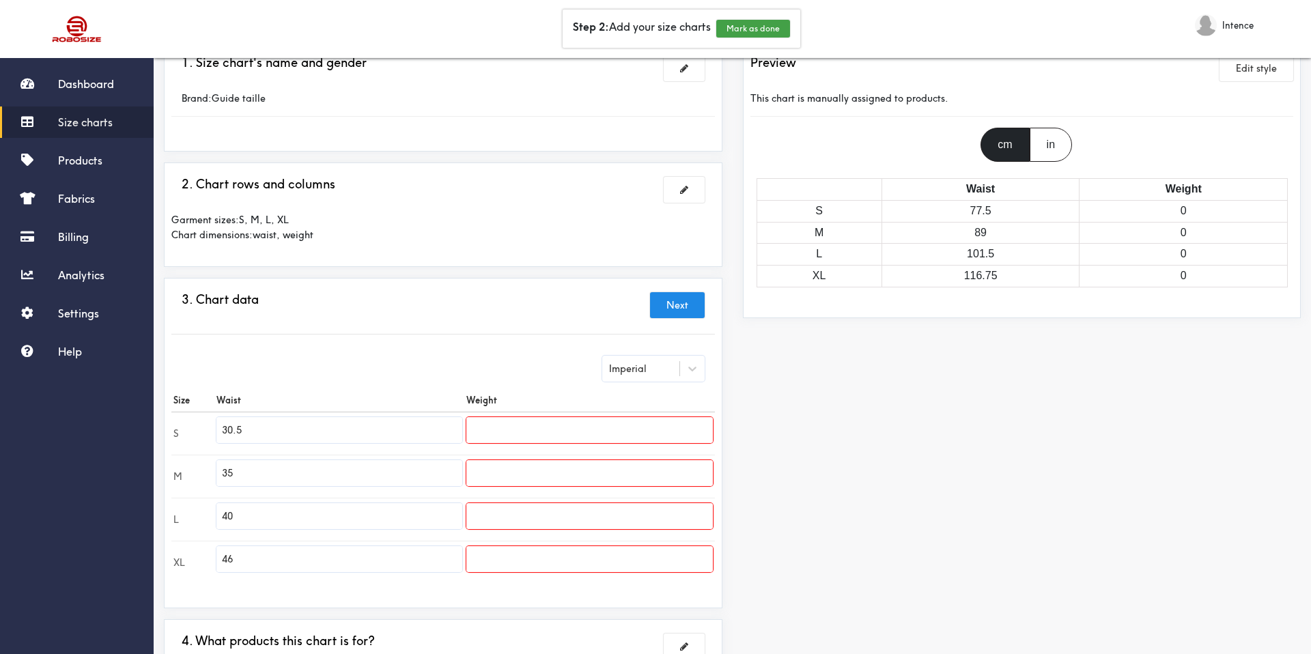
scroll to position [92, 0]
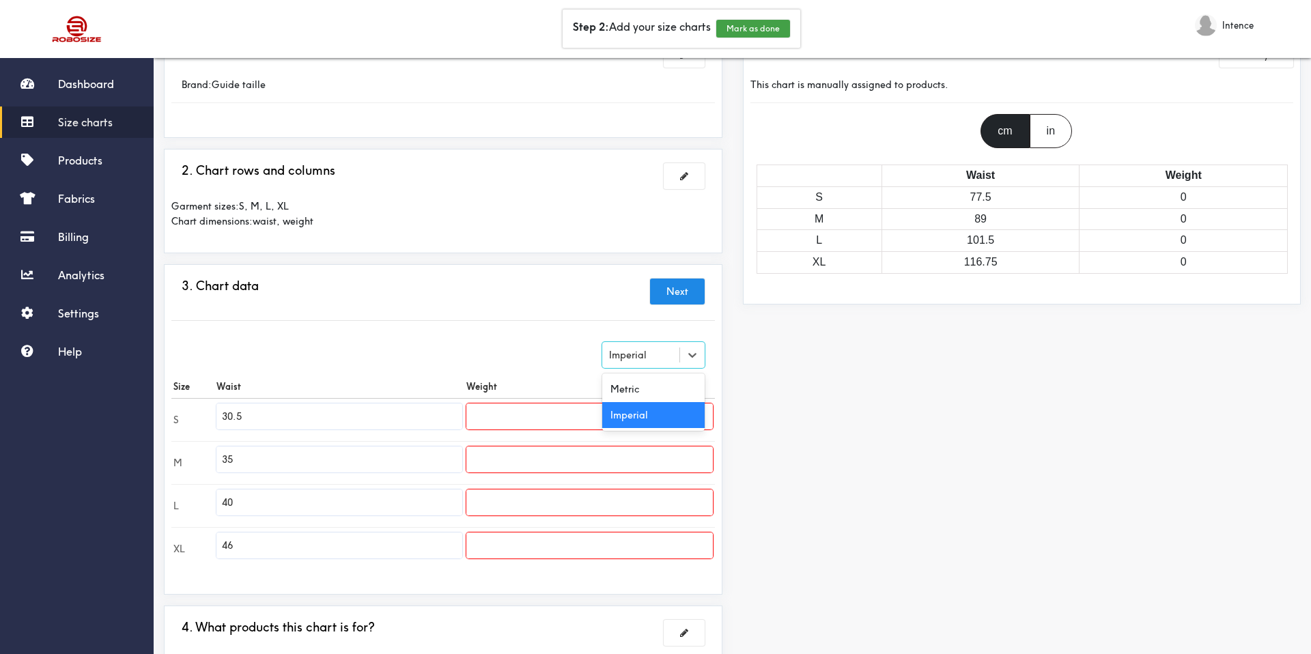
click at [666, 351] on div "Imperial" at bounding box center [640, 355] width 77 height 14
click at [657, 377] on div "Metric" at bounding box center [653, 389] width 102 height 26
type input "77.47"
type input "88.9"
type input "101.6"
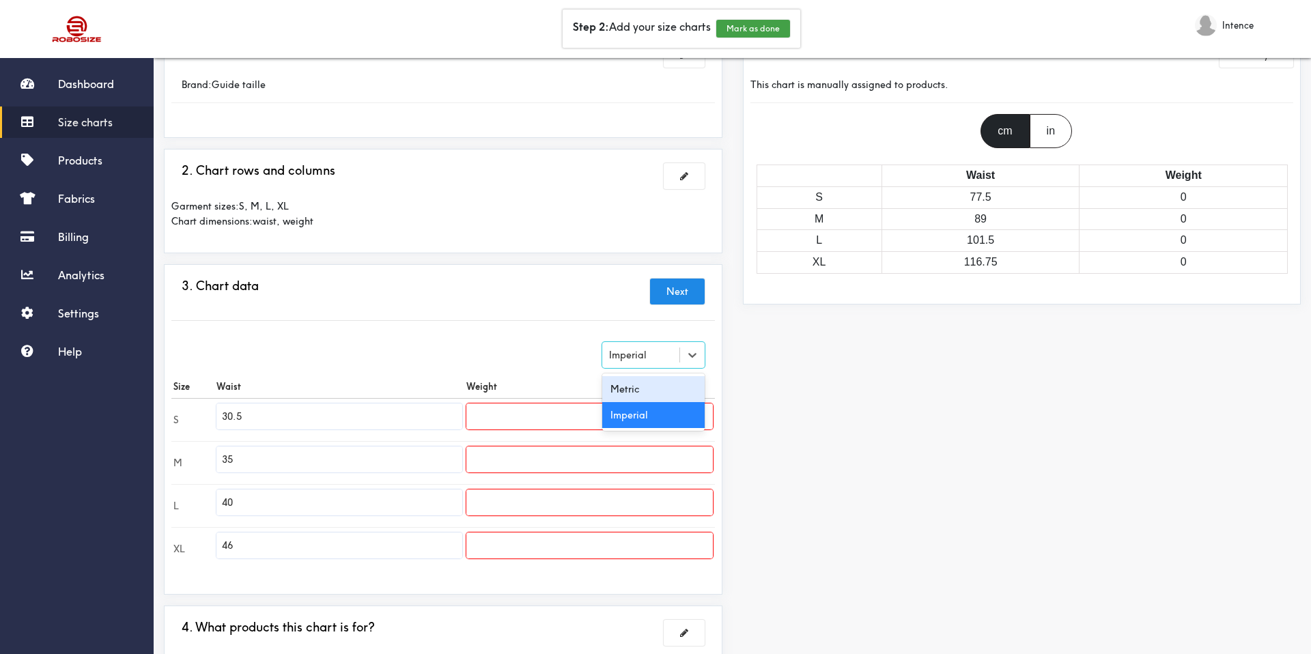
type input "116.84"
click at [626, 360] on div "Metric" at bounding box center [623, 354] width 29 height 15
click at [624, 405] on div "Imperial" at bounding box center [653, 415] width 102 height 26
type input "30.5"
type input "35"
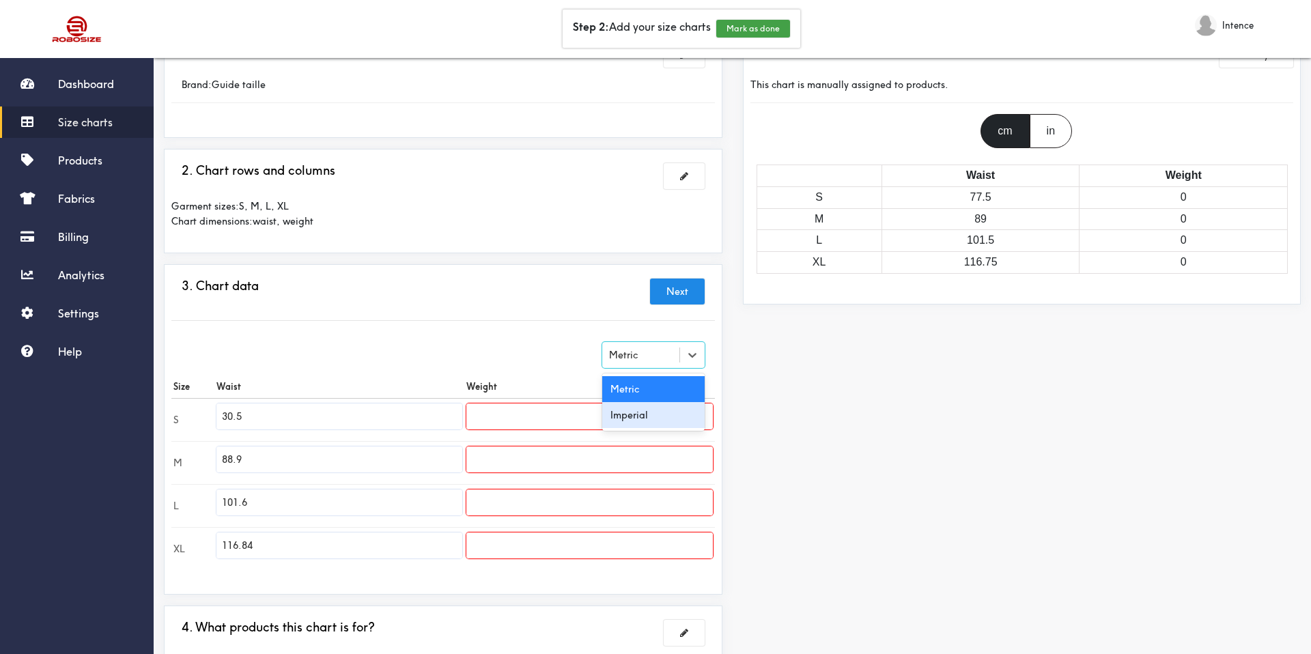
type input "40"
type input "46"
click at [554, 412] on input "text" at bounding box center [589, 416] width 246 height 26
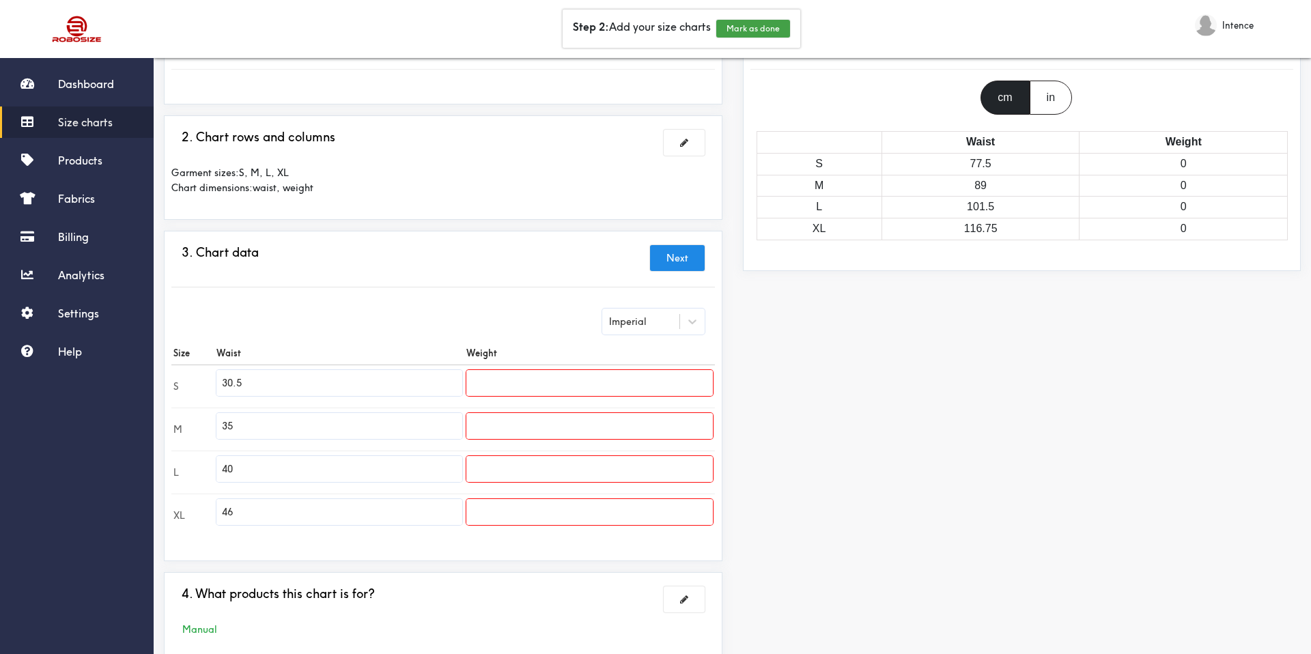
scroll to position [212, 0]
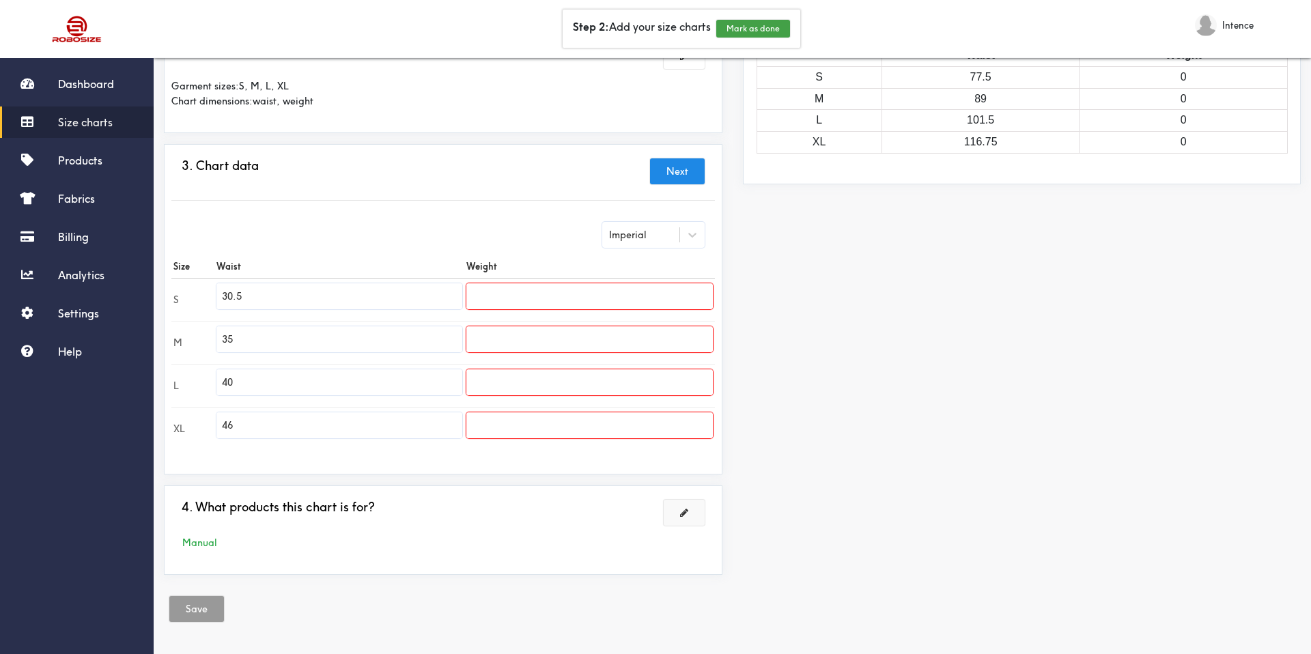
click at [679, 506] on button at bounding box center [683, 513] width 41 height 26
